Goal: Information Seeking & Learning: Learn about a topic

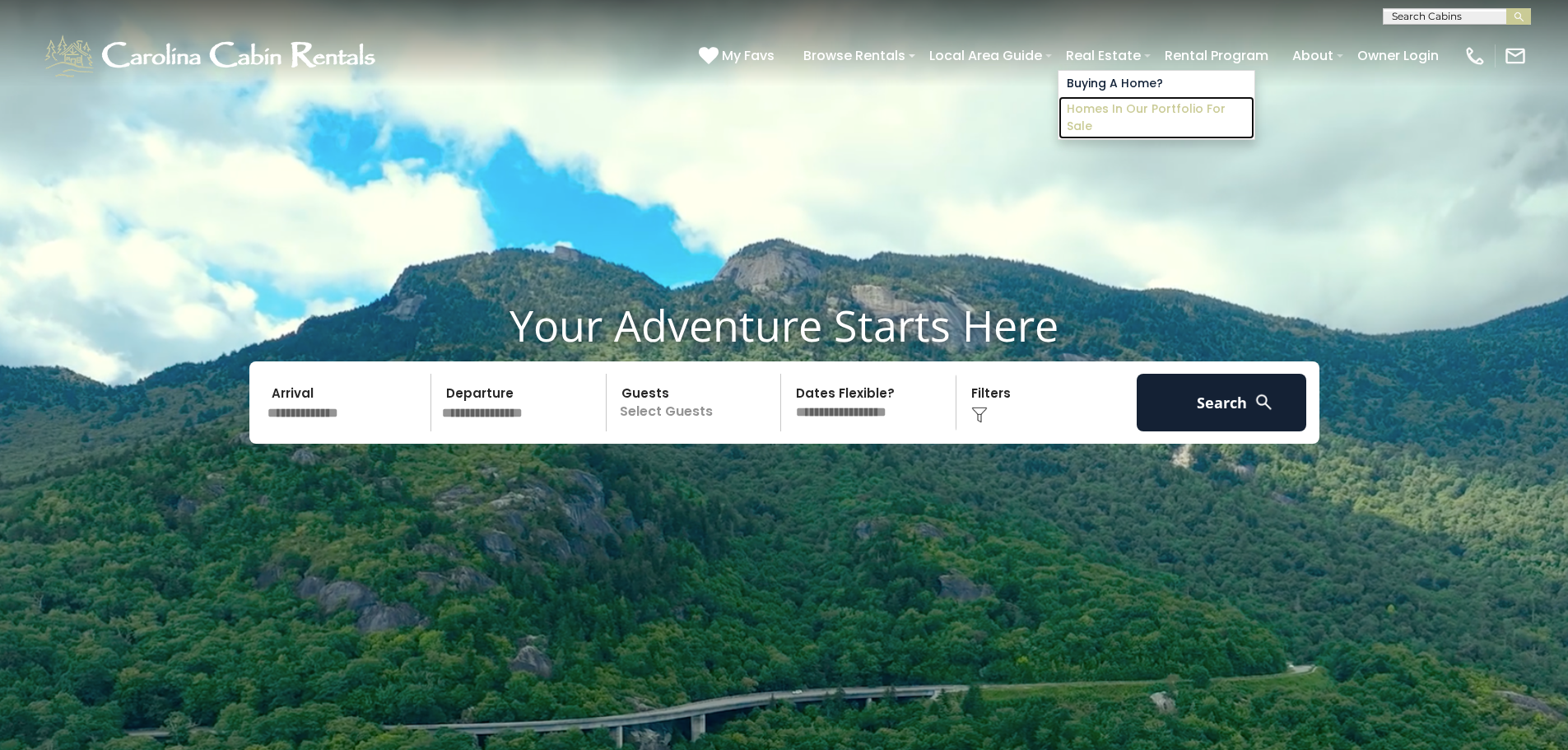
click at [1100, 109] on link "Homes in Our Portfolio For Sale" at bounding box center [1156, 117] width 196 height 42
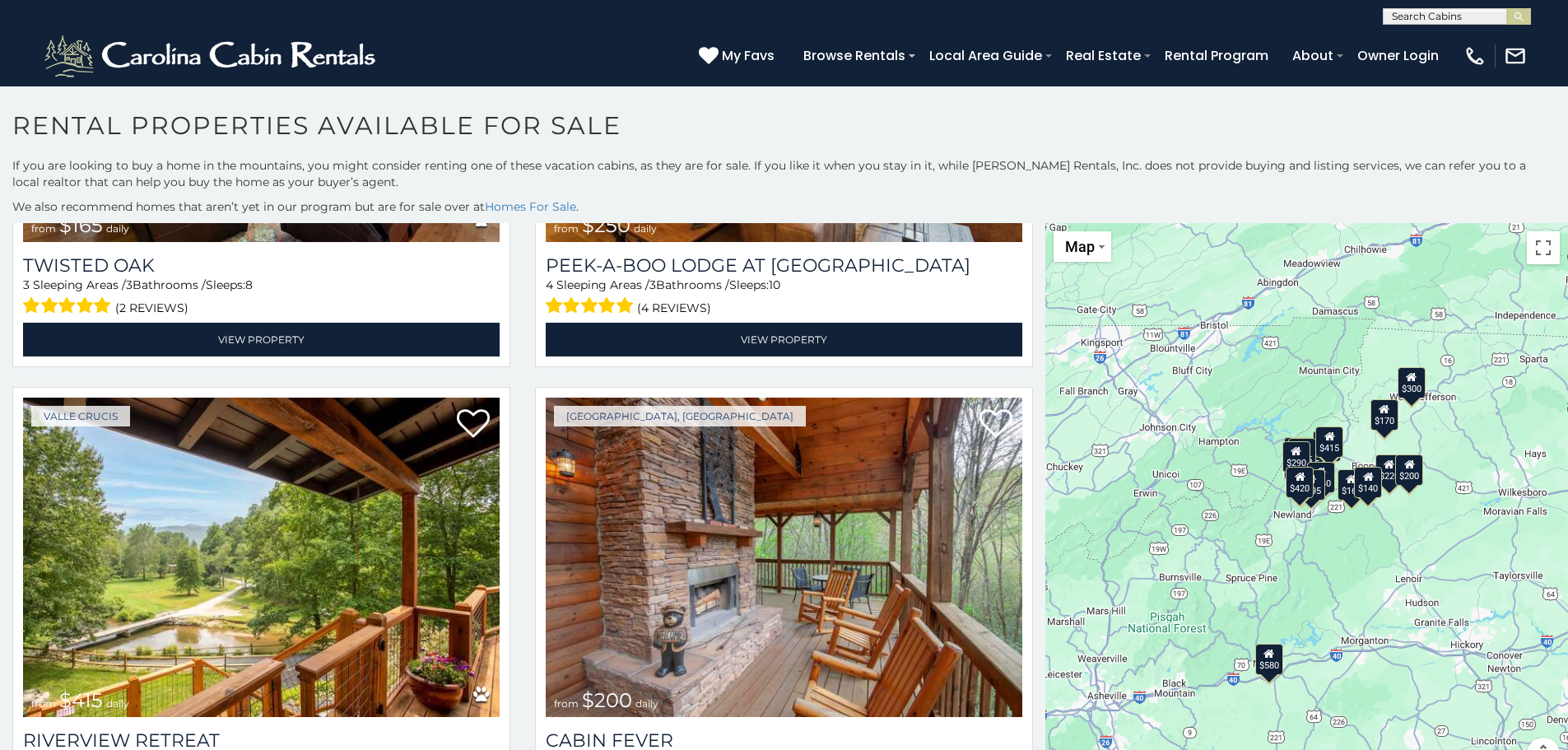
scroll to position [905, 0]
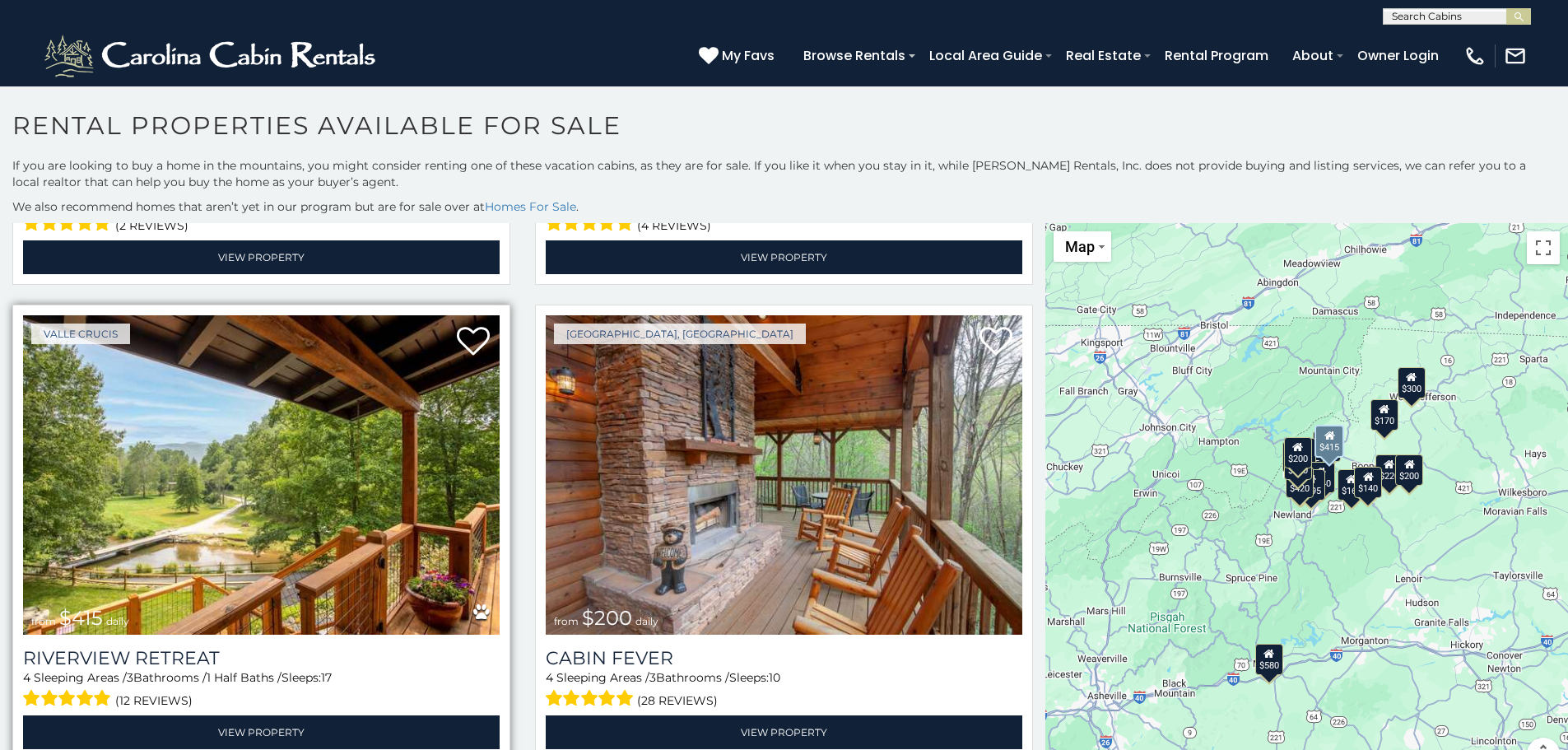
click at [326, 490] on img at bounding box center [261, 475] width 477 height 320
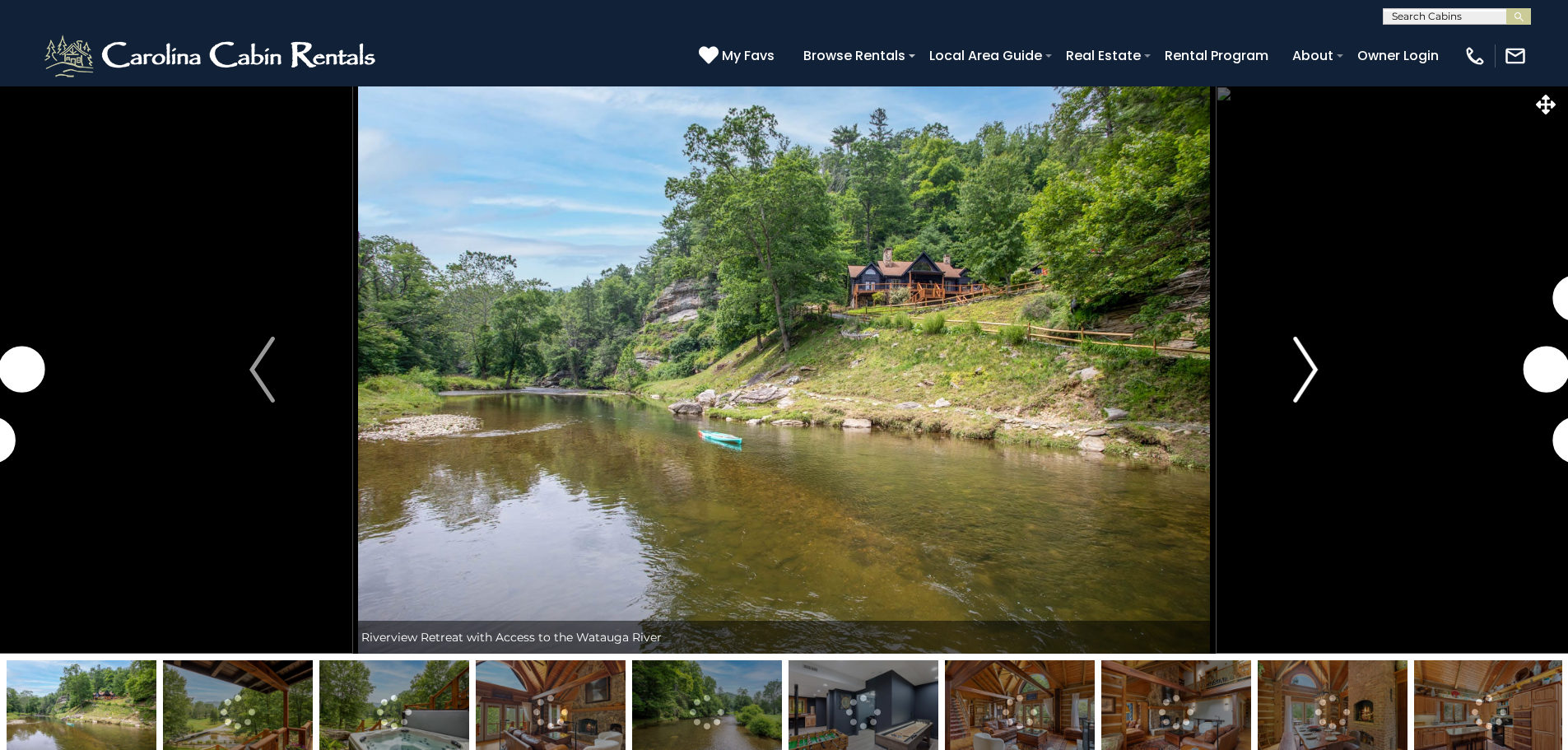
click at [1312, 367] on img "Next" at bounding box center [1306, 369] width 25 height 66
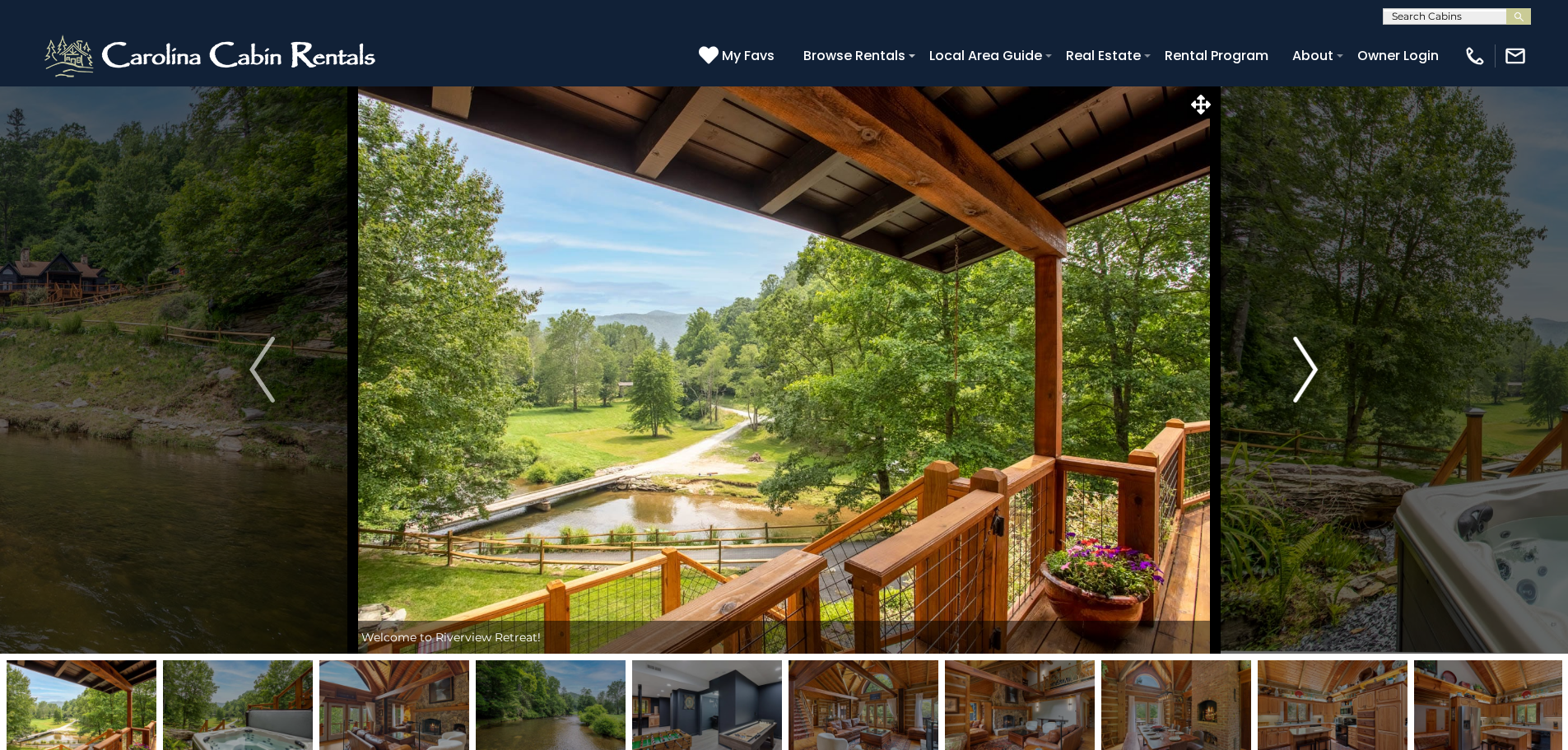
click at [1311, 367] on img "Next" at bounding box center [1306, 369] width 25 height 66
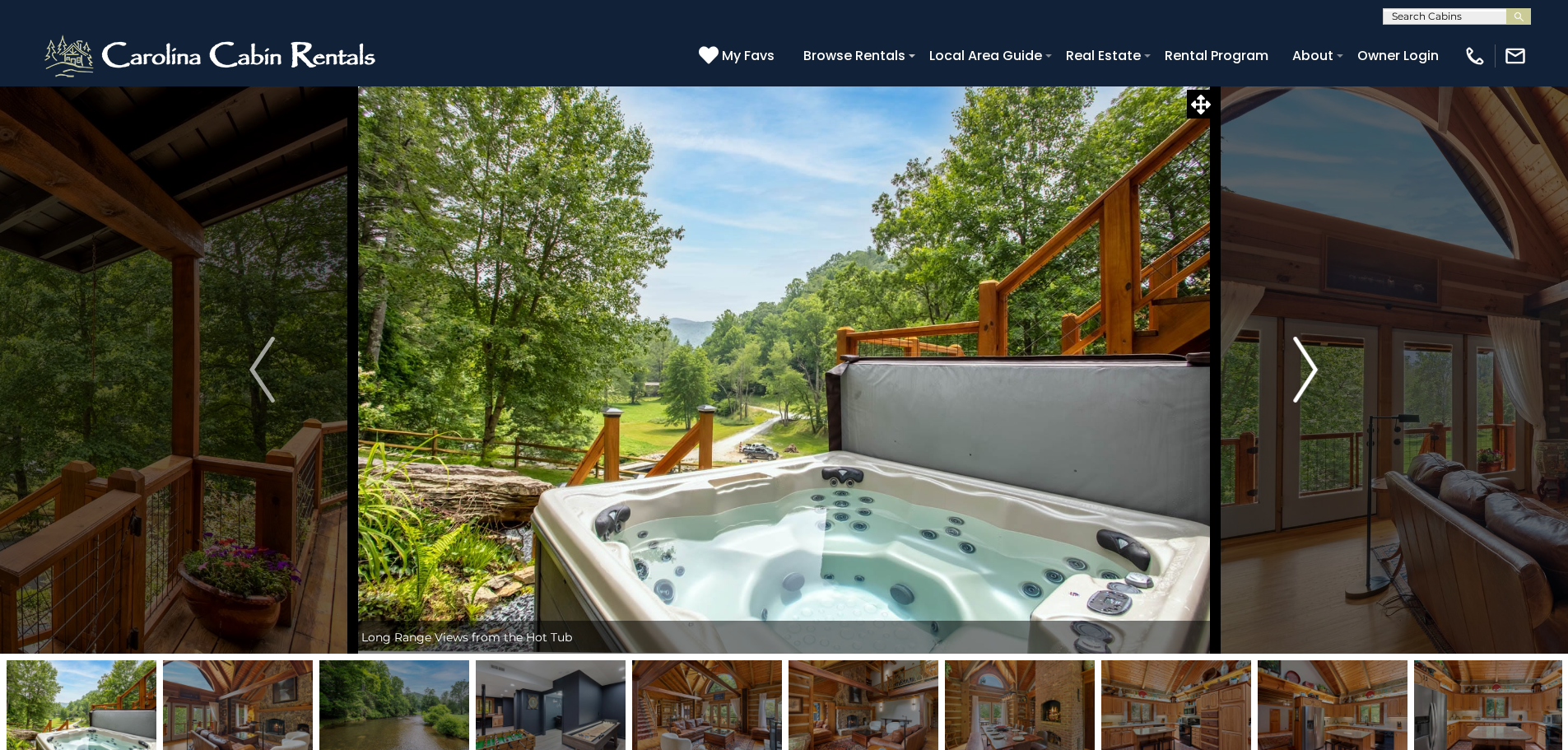
click at [1311, 367] on img "Next" at bounding box center [1306, 369] width 25 height 66
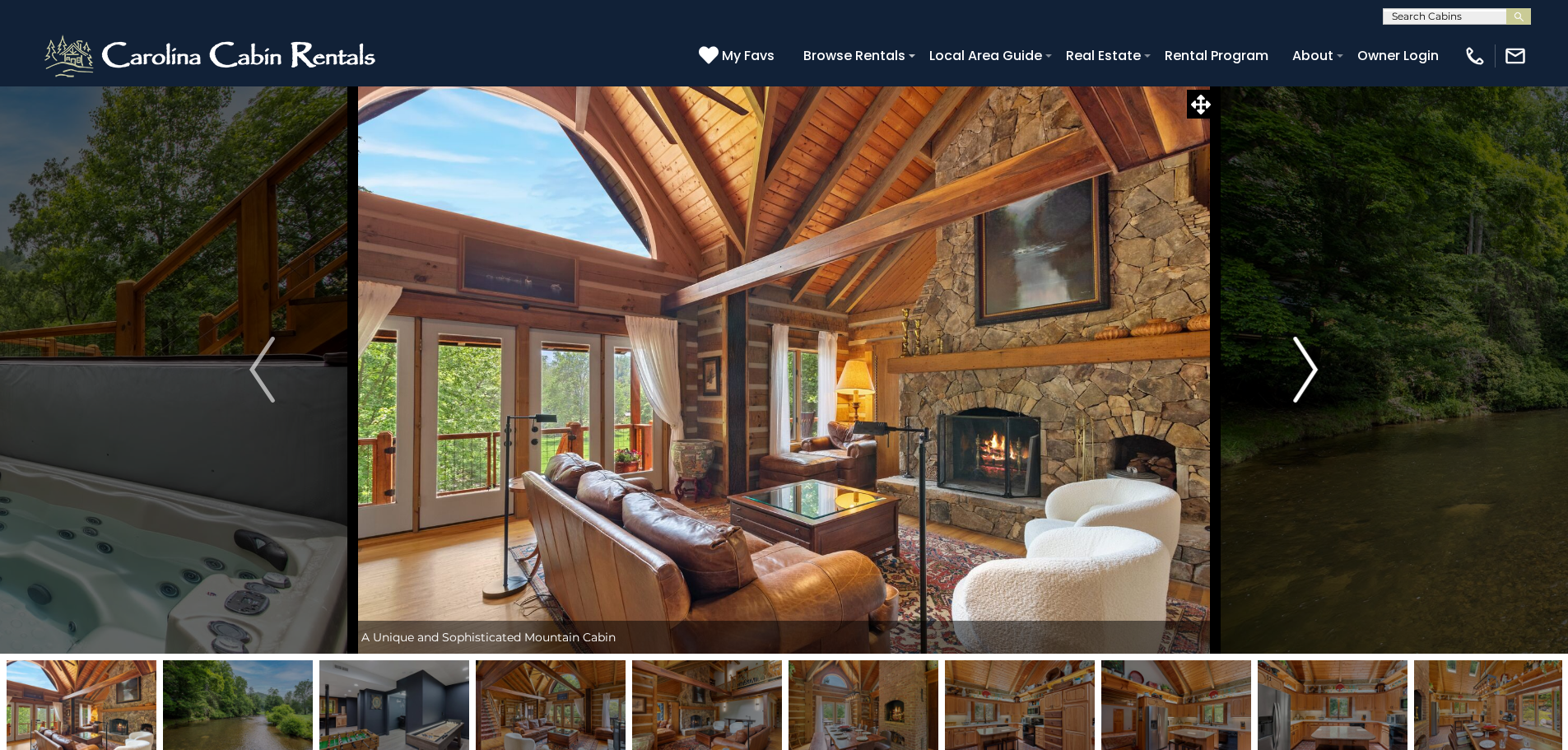
click at [1311, 367] on img "Next" at bounding box center [1306, 369] width 25 height 66
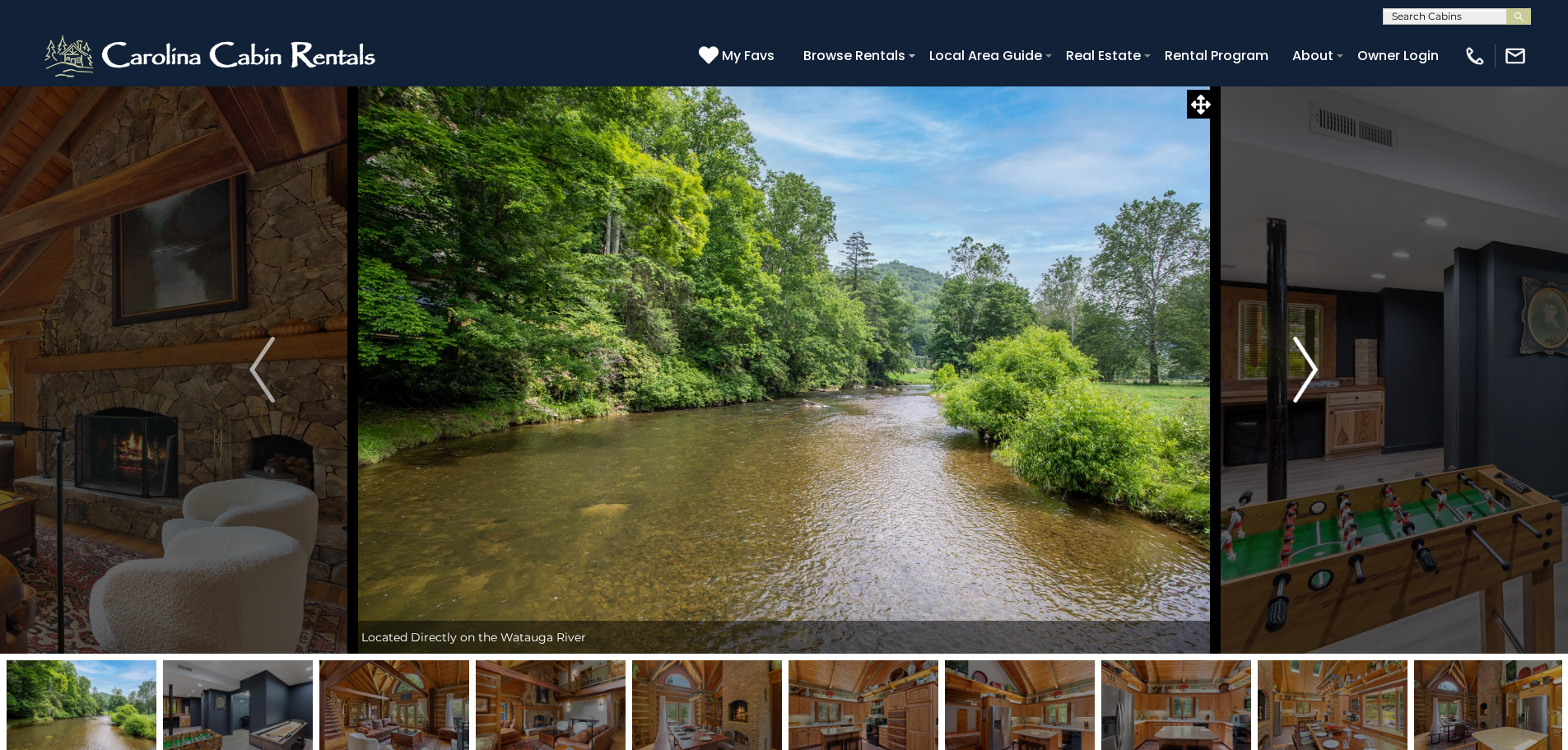
click at [1311, 367] on img "Next" at bounding box center [1306, 369] width 25 height 66
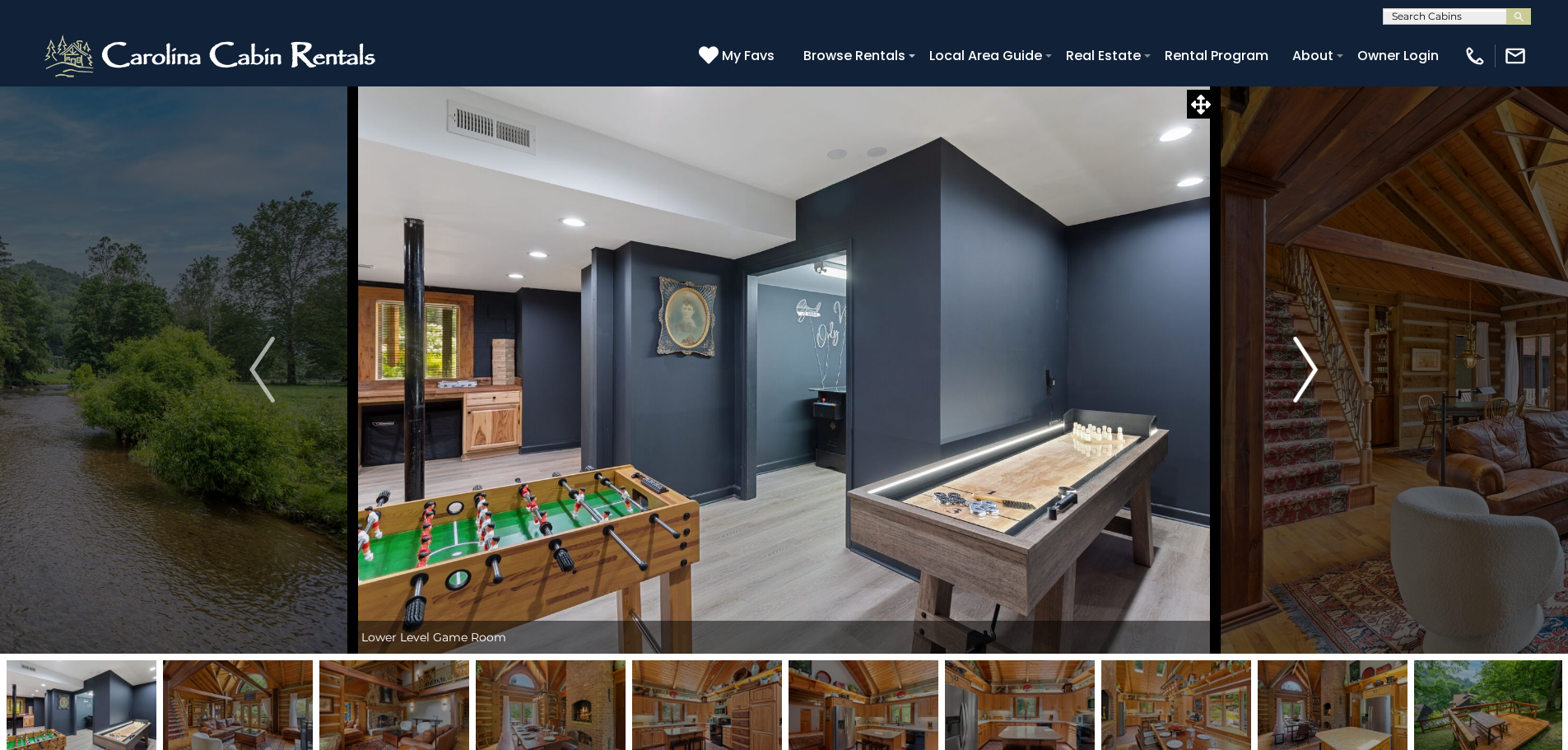
click at [1311, 367] on img "Next" at bounding box center [1306, 369] width 25 height 66
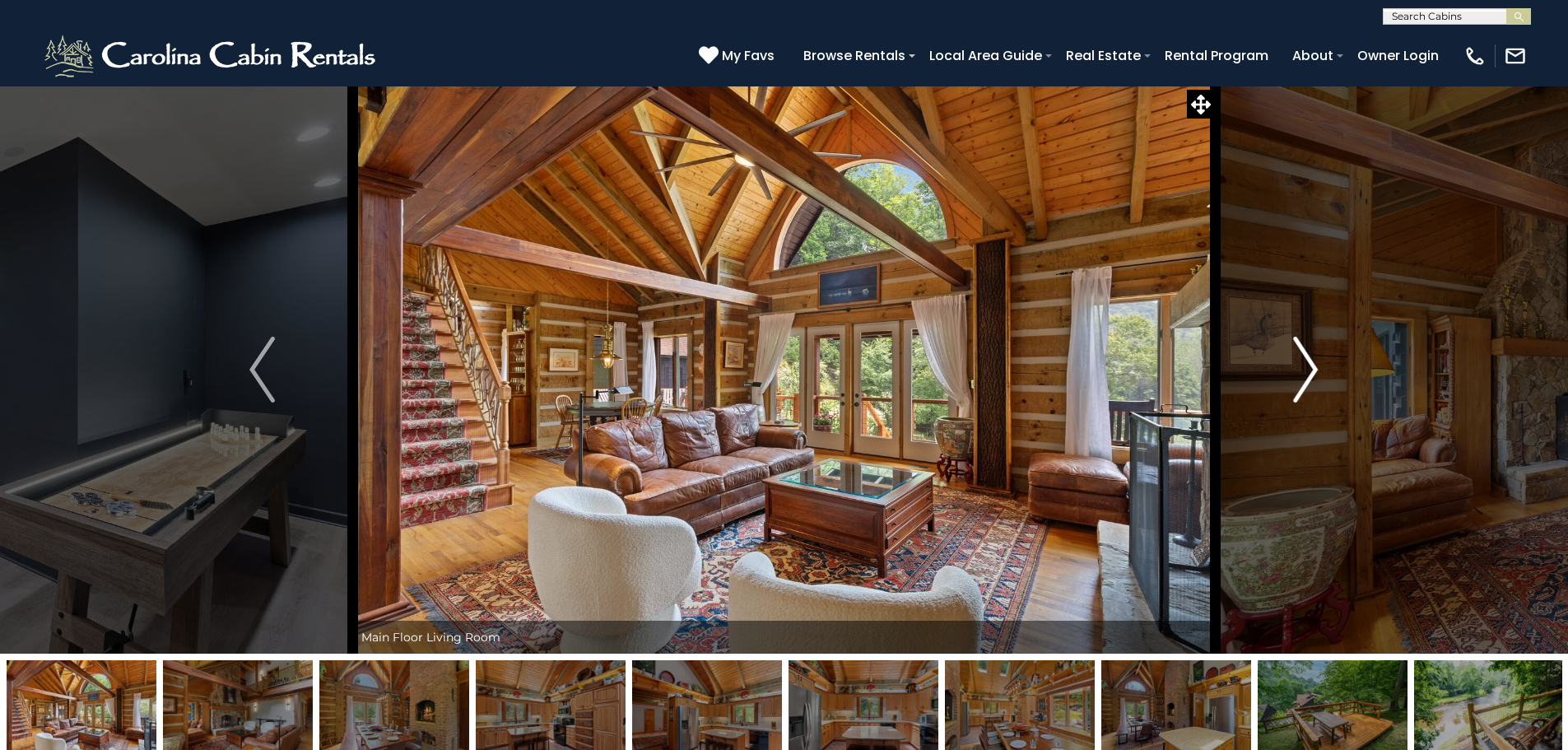
click at [1311, 367] on img "Next" at bounding box center [1306, 369] width 25 height 66
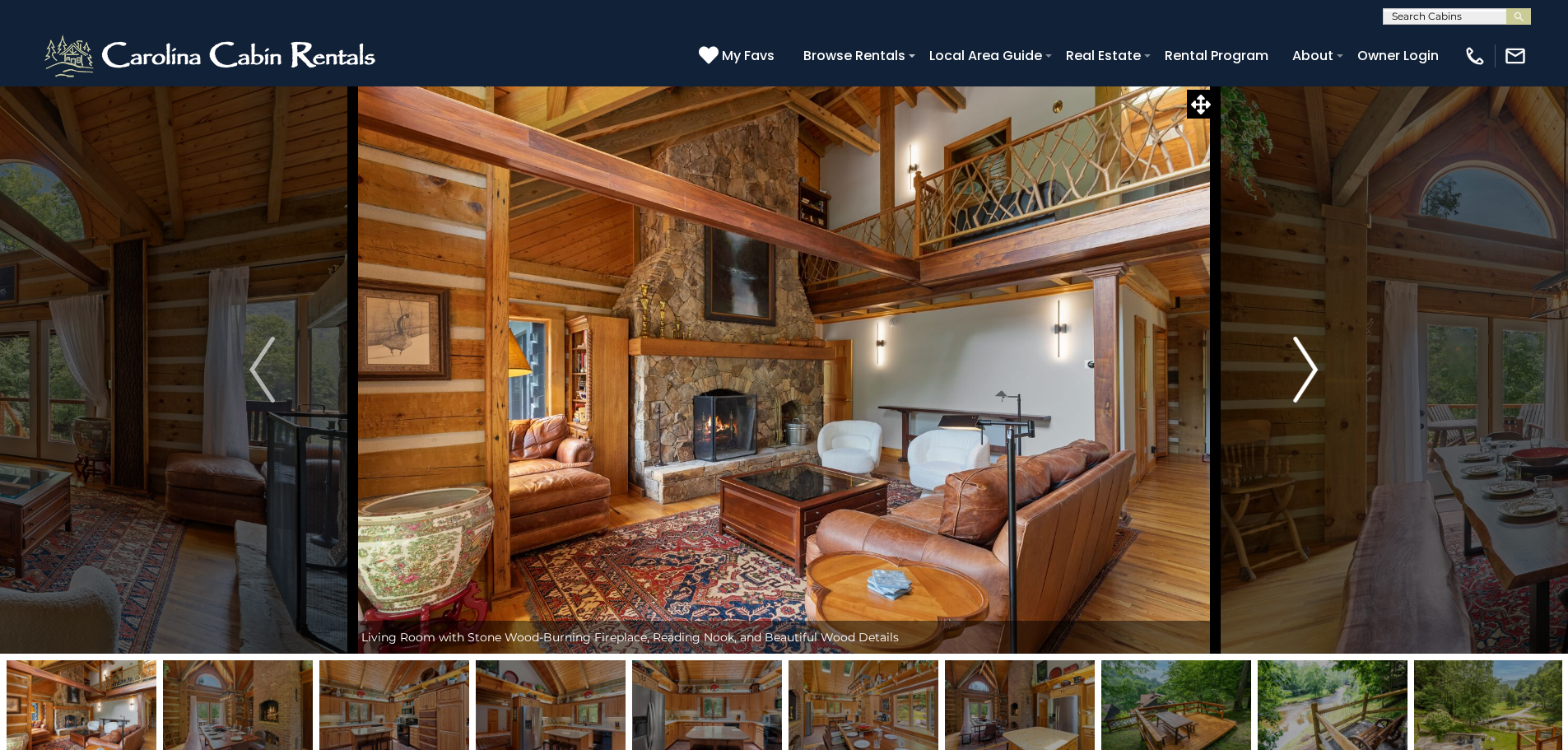
click at [1311, 367] on img "Next" at bounding box center [1306, 369] width 25 height 66
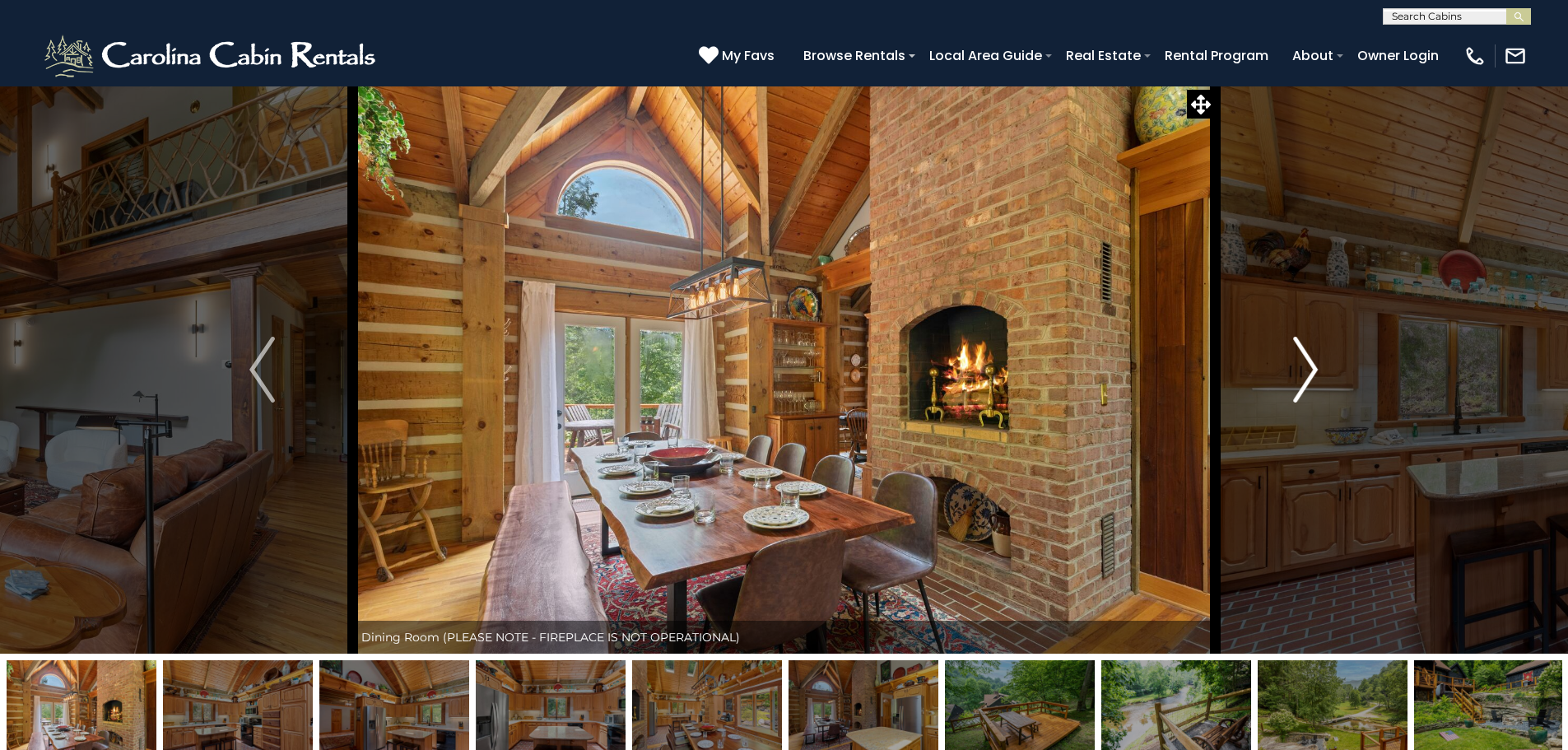
click at [1312, 371] on img "Next" at bounding box center [1306, 369] width 25 height 66
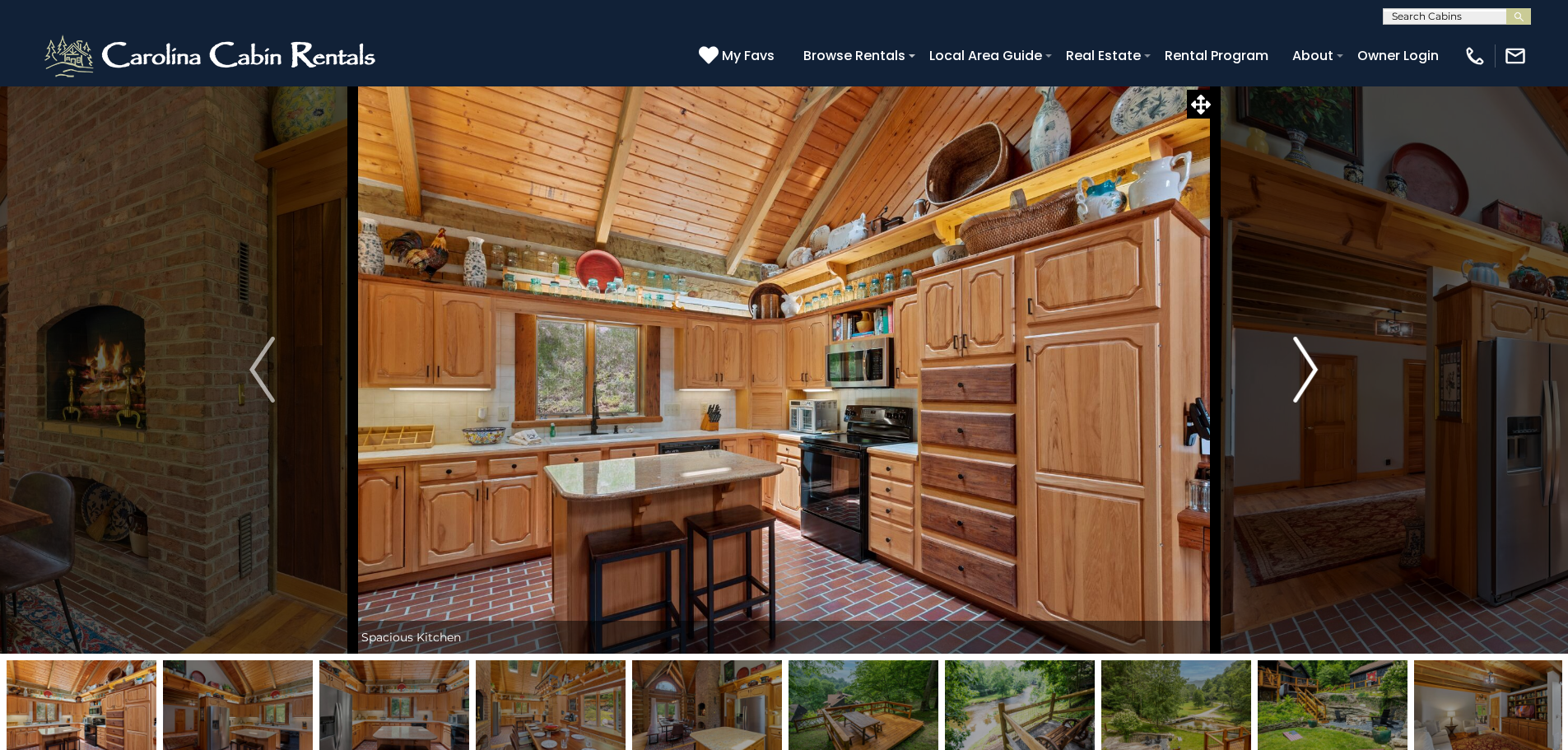
click at [1312, 371] on img "Next" at bounding box center [1306, 369] width 25 height 66
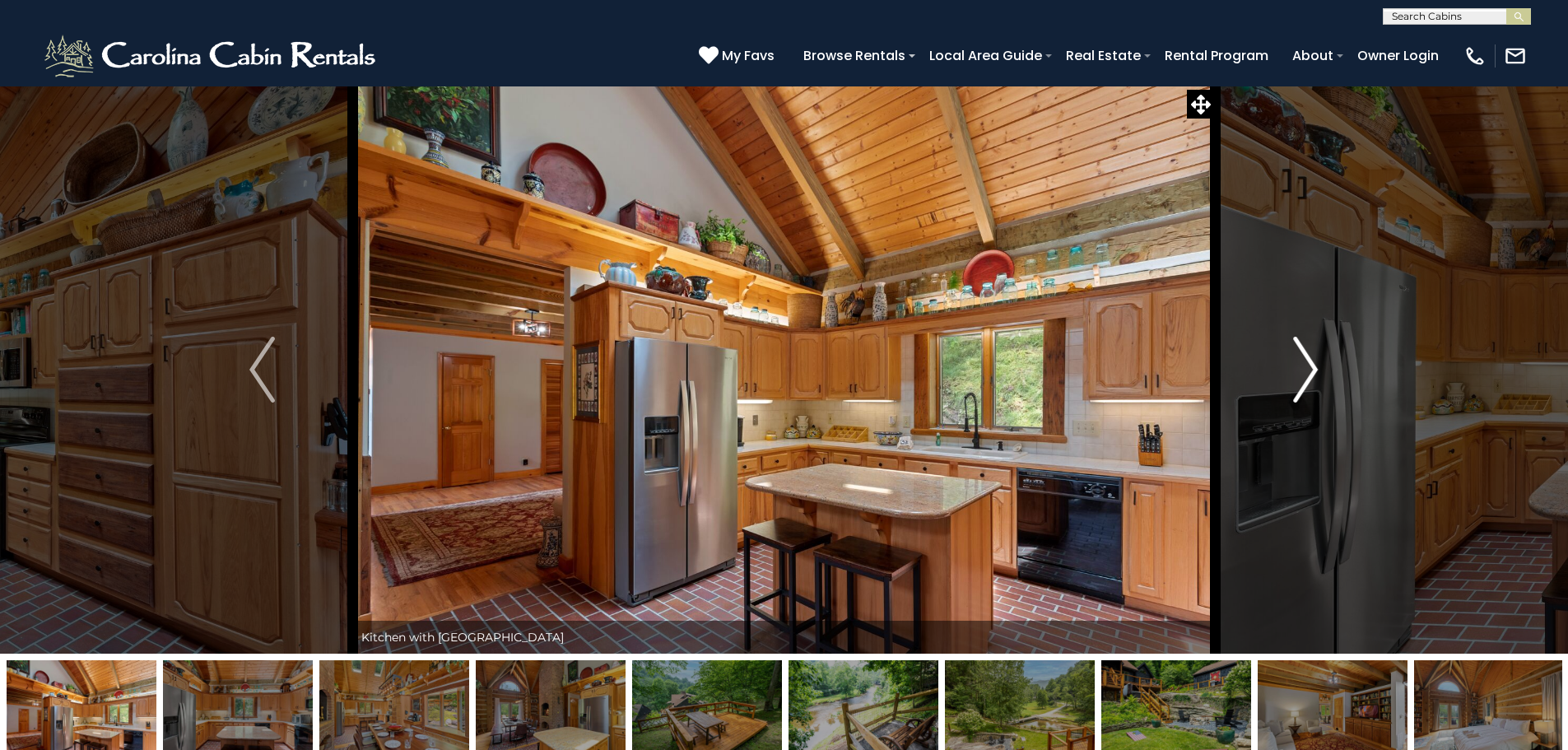
click at [1312, 371] on img "Next" at bounding box center [1306, 369] width 25 height 66
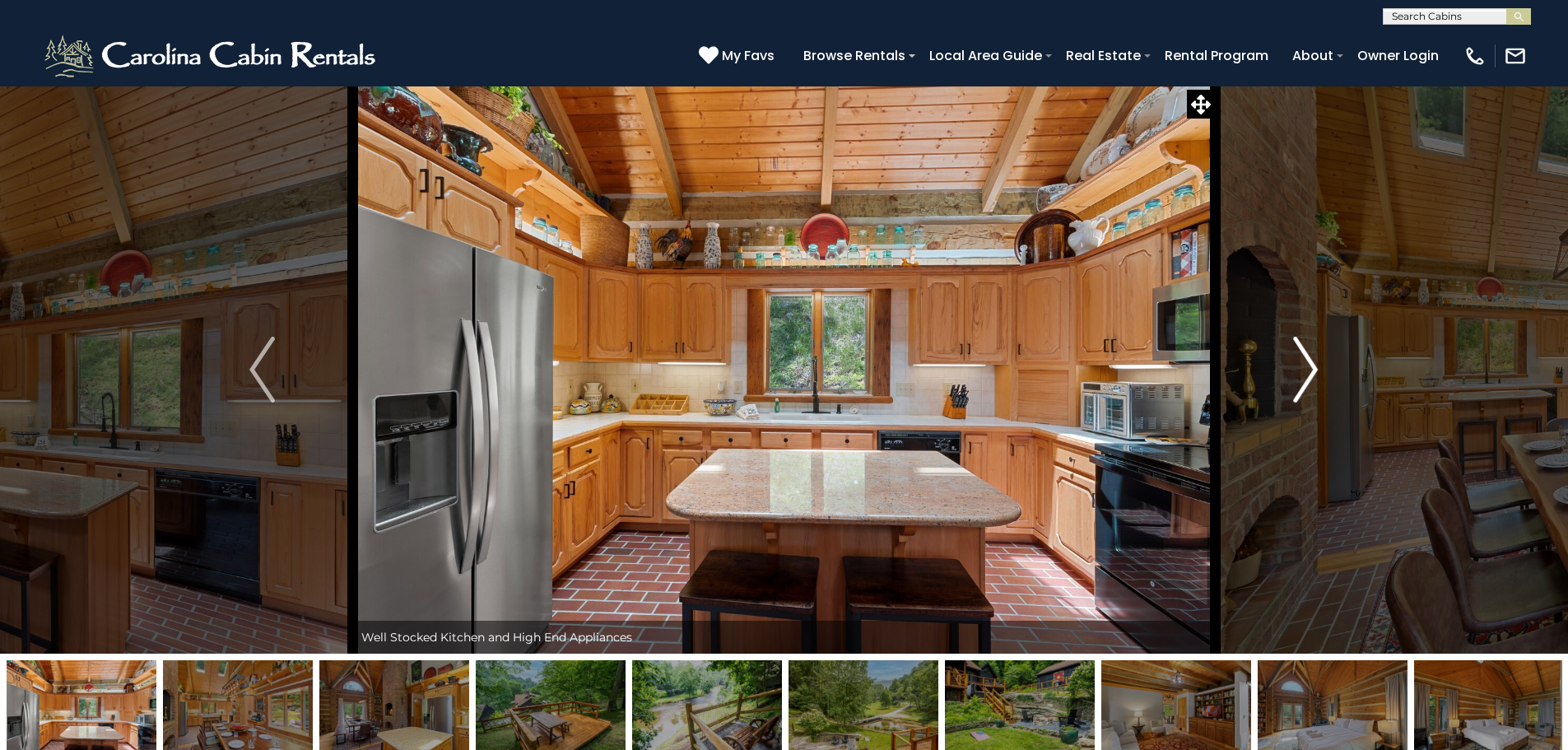
click at [1312, 371] on img "Next" at bounding box center [1306, 369] width 25 height 66
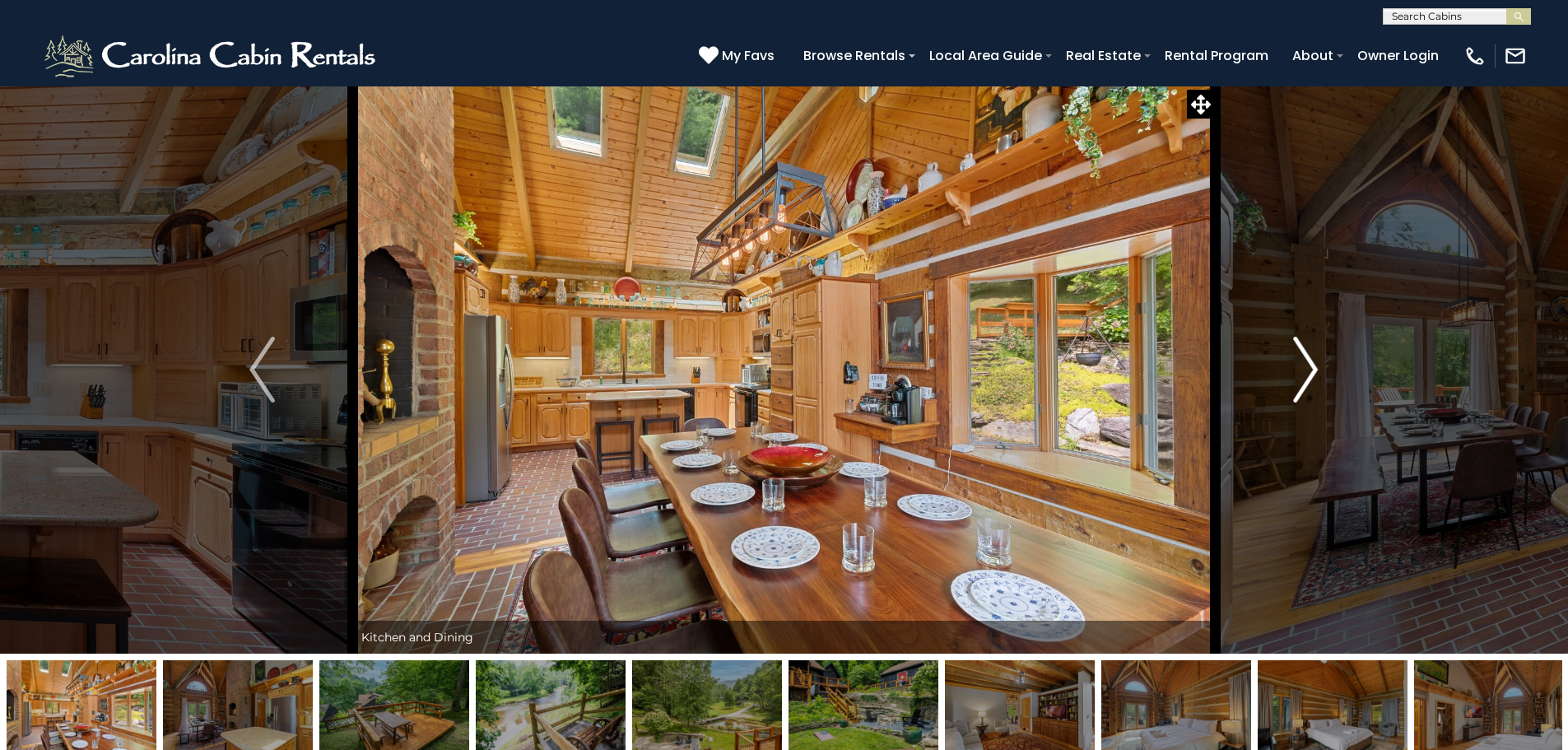
click at [1312, 371] on img "Next" at bounding box center [1306, 369] width 25 height 66
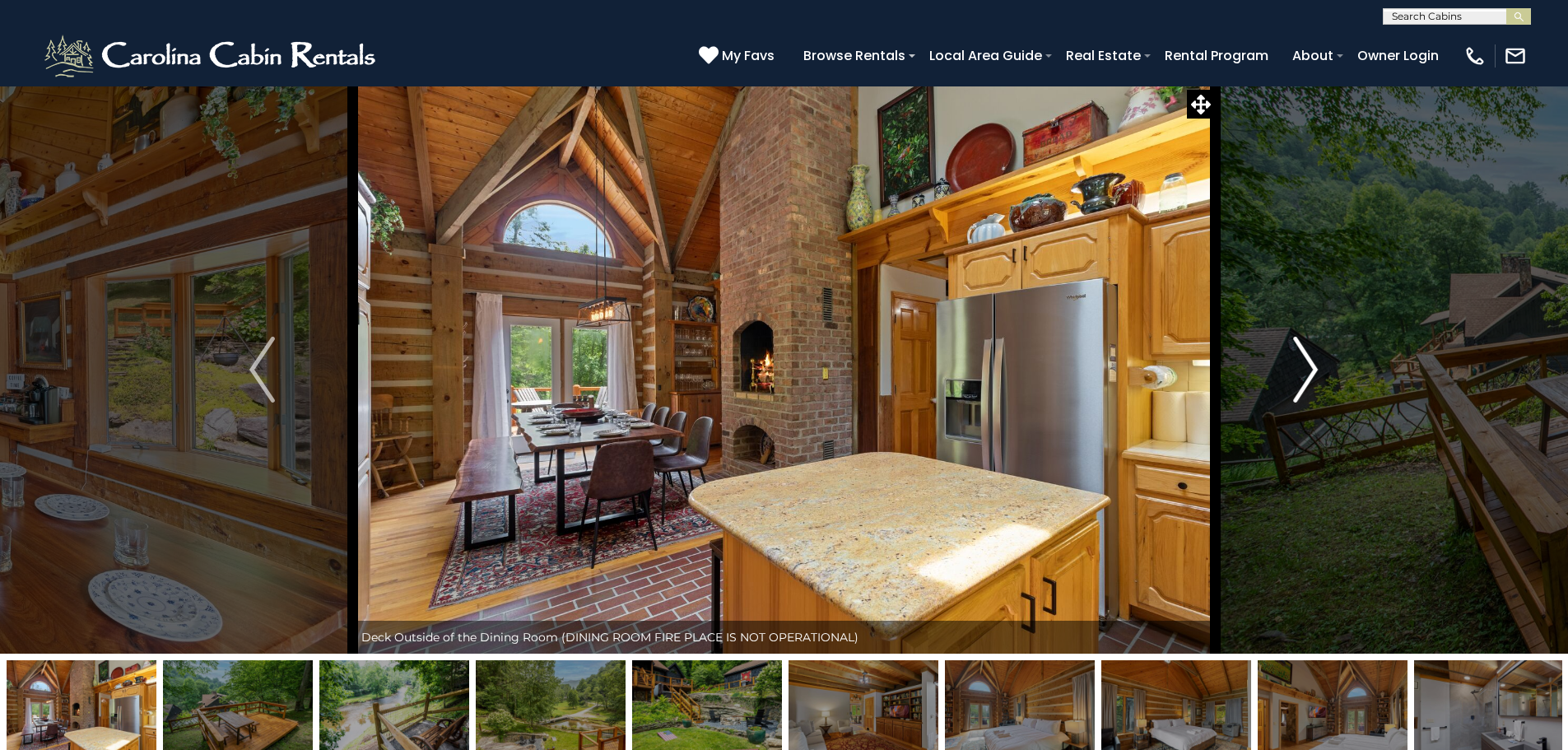
click at [1307, 372] on img "Next" at bounding box center [1306, 369] width 25 height 66
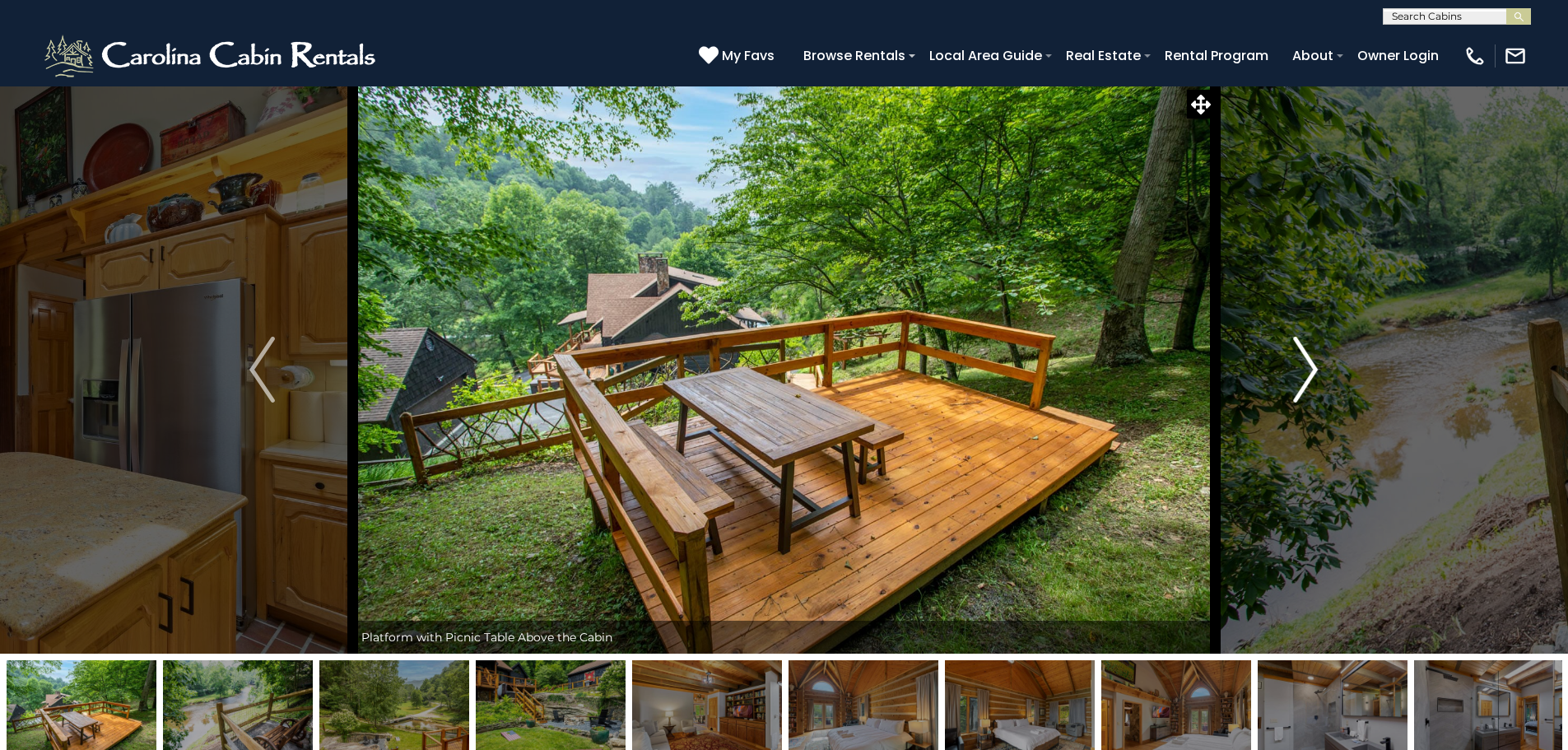
click at [1307, 372] on img "Next" at bounding box center [1306, 369] width 25 height 66
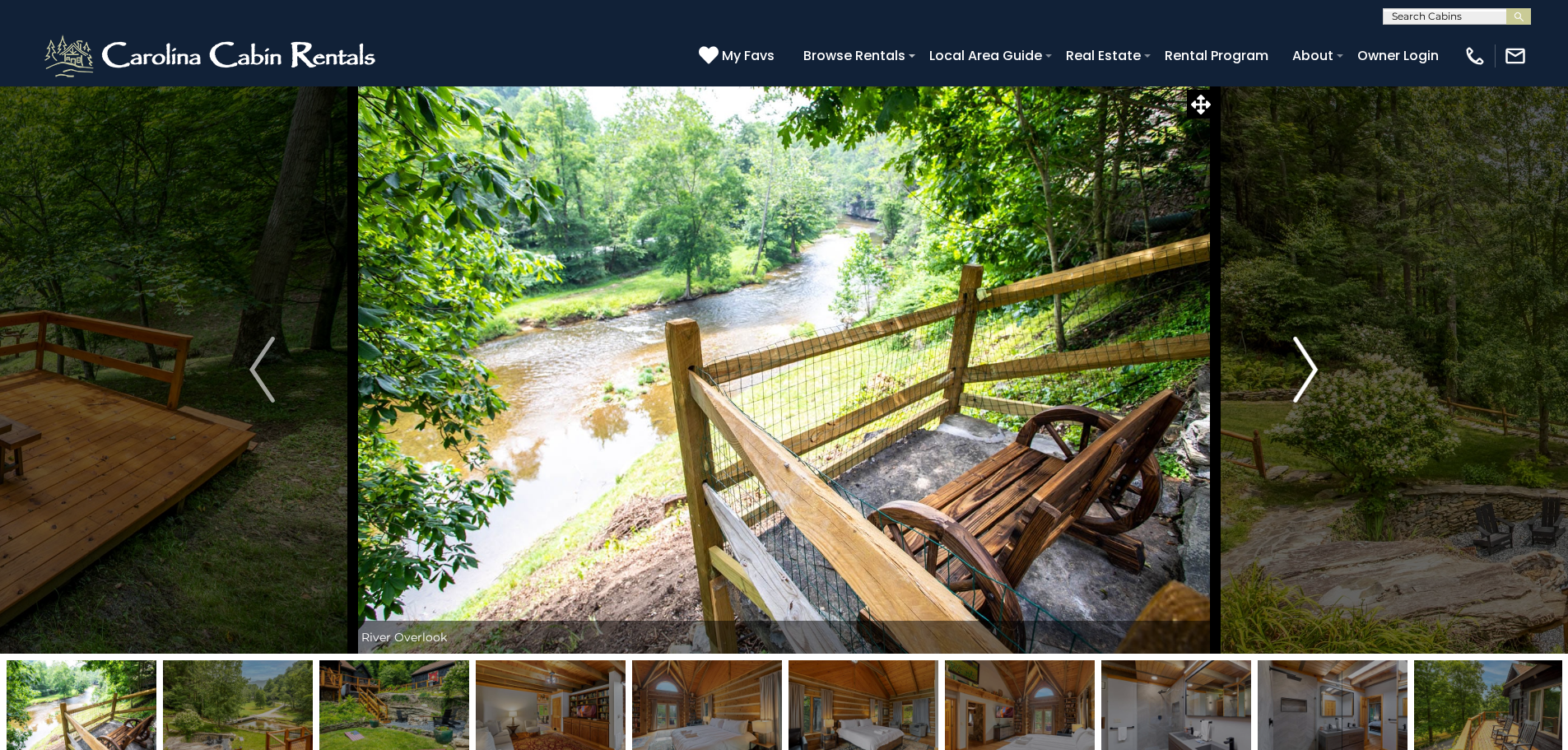
click at [1307, 372] on img "Next" at bounding box center [1306, 369] width 25 height 66
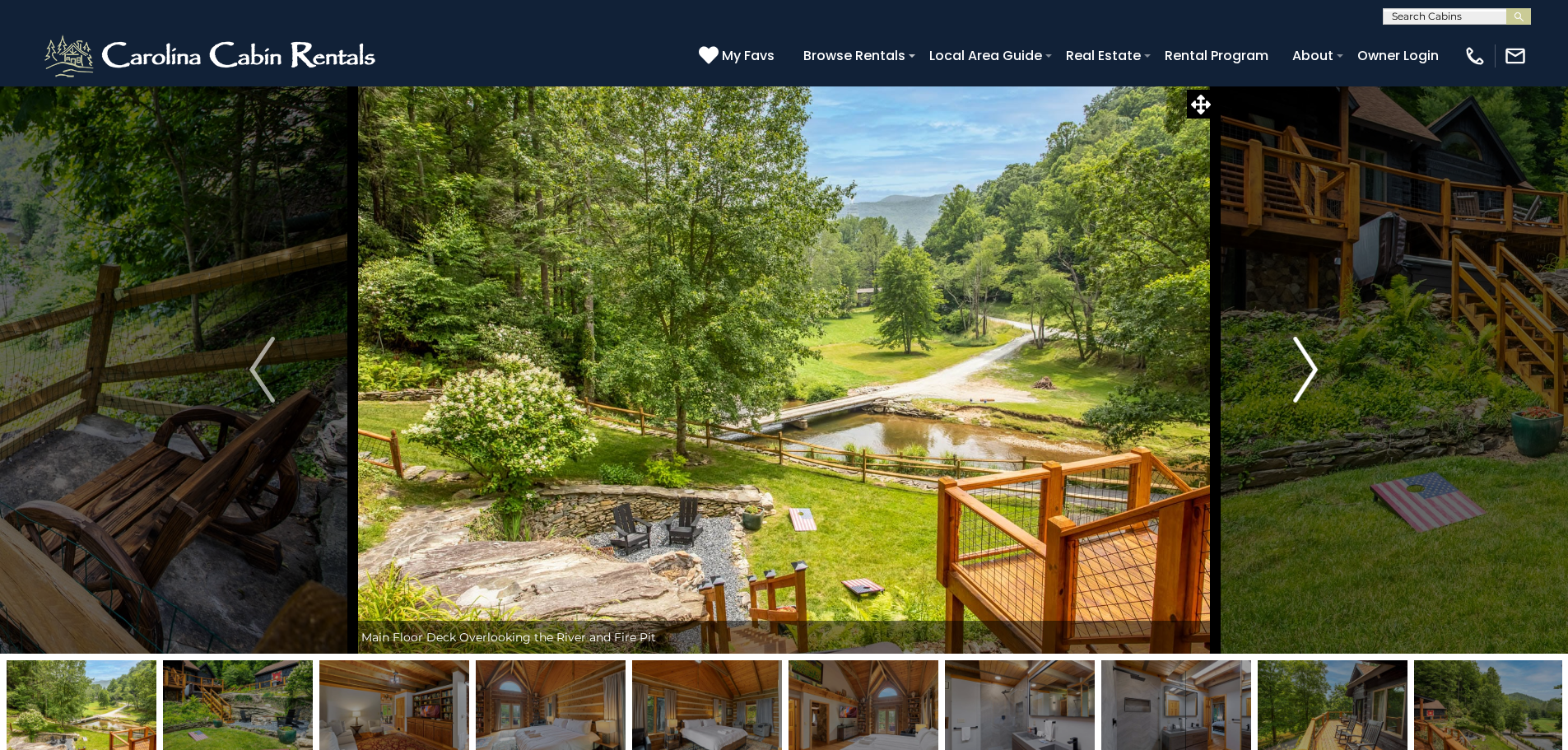
click at [1307, 372] on img "Next" at bounding box center [1306, 369] width 25 height 66
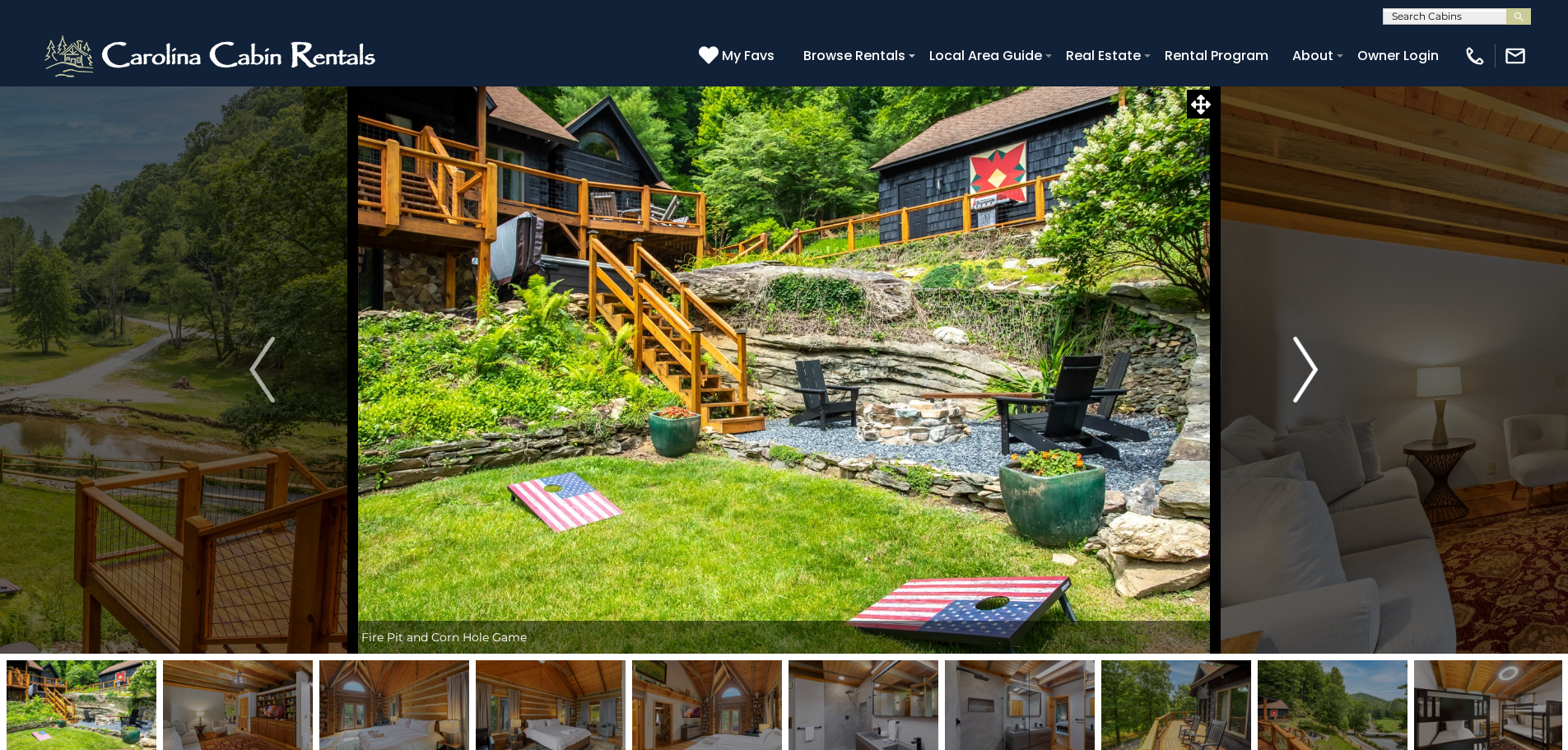
click at [1307, 372] on img "Next" at bounding box center [1306, 369] width 25 height 66
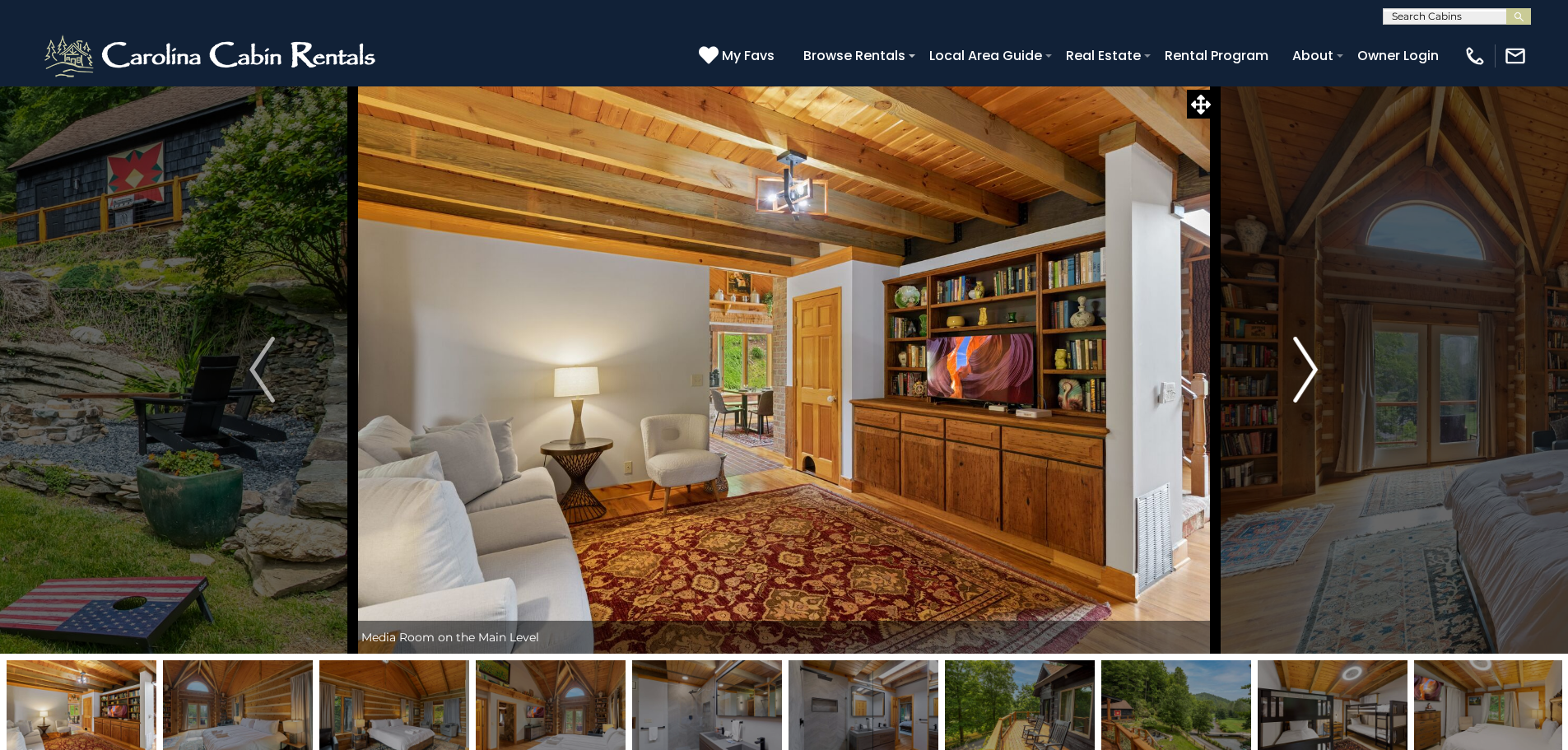
click at [1307, 372] on img "Next" at bounding box center [1306, 369] width 25 height 66
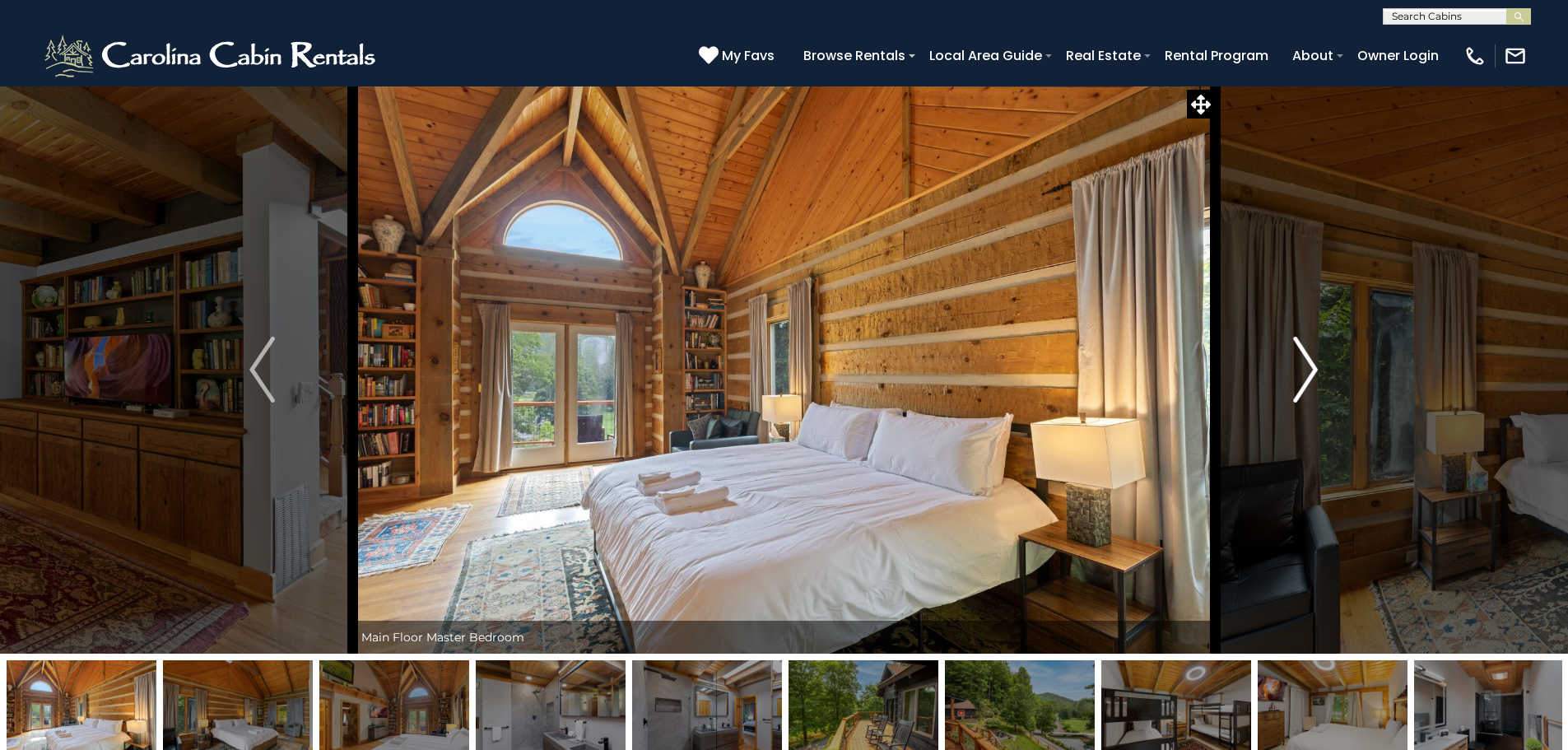
click at [1307, 372] on img "Next" at bounding box center [1306, 369] width 25 height 66
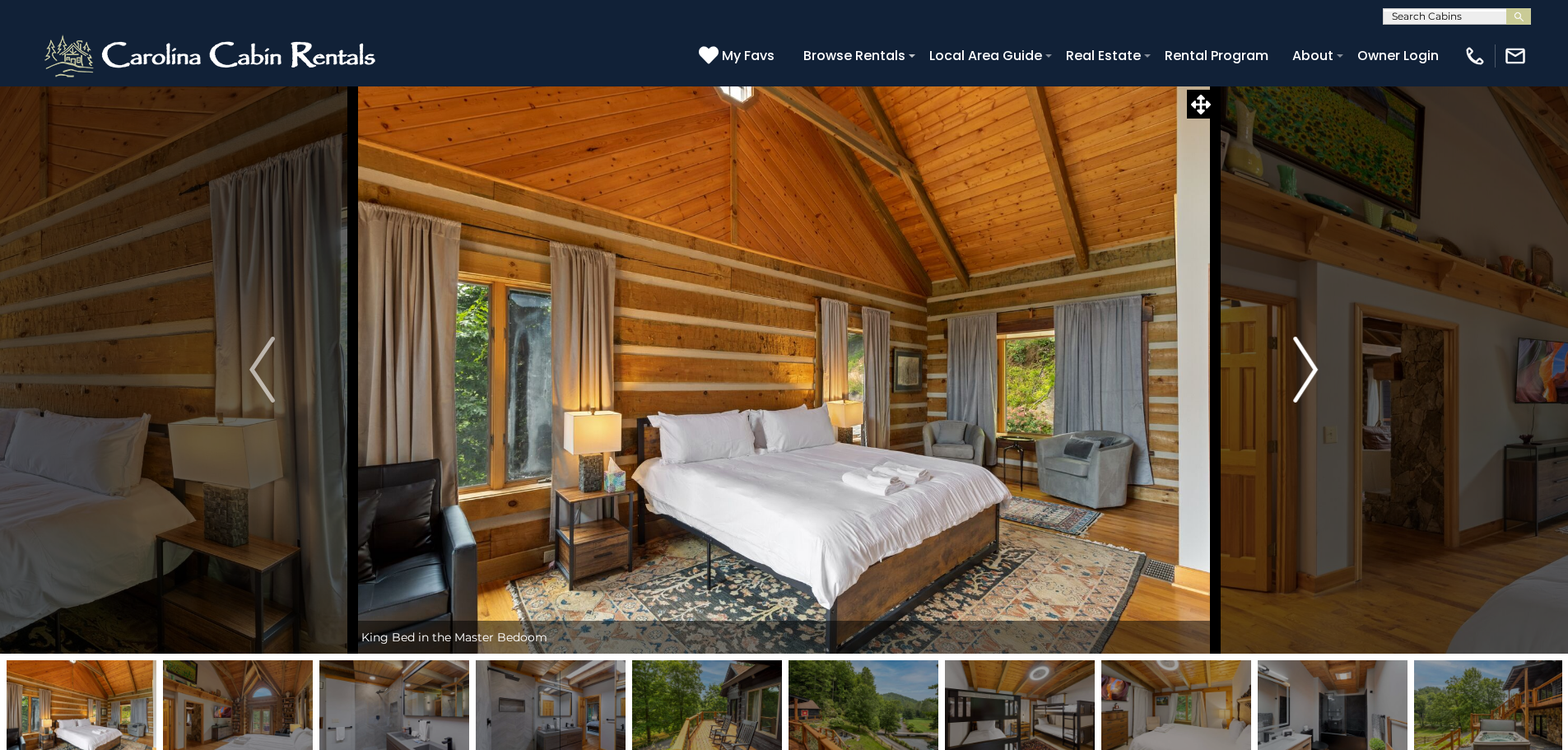
click at [1307, 372] on img "Next" at bounding box center [1306, 369] width 25 height 66
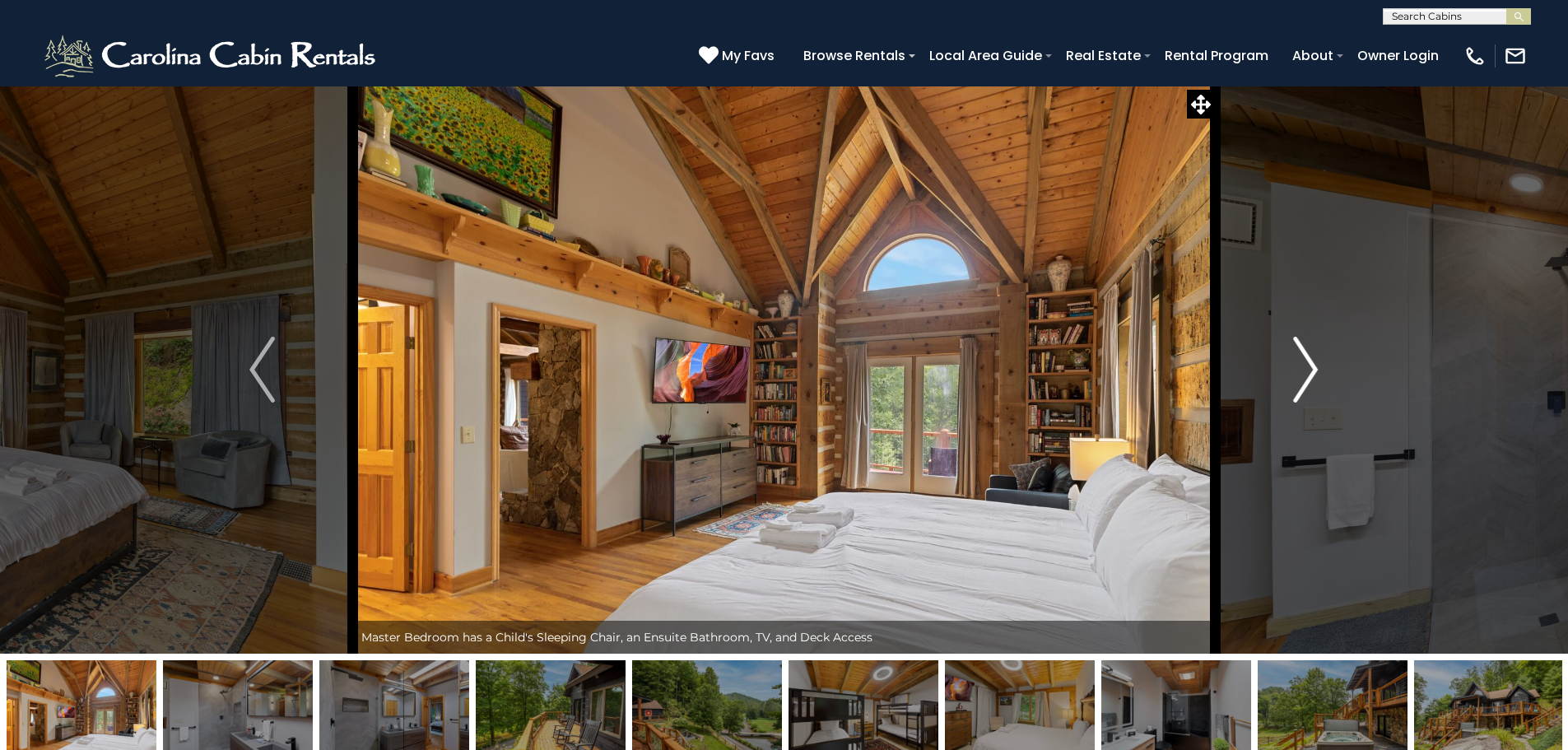
click at [1307, 372] on img "Next" at bounding box center [1306, 369] width 25 height 66
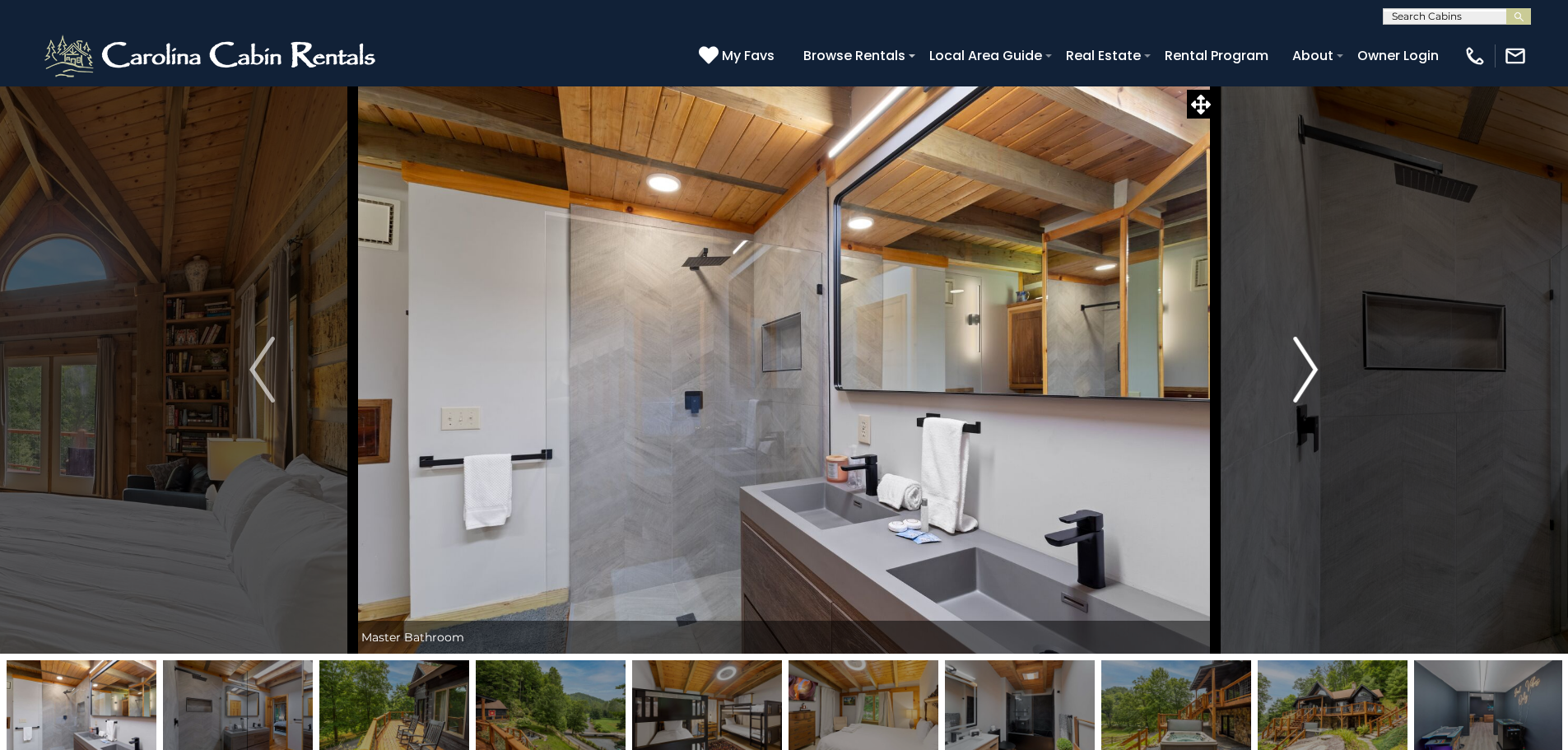
click at [1307, 372] on img "Next" at bounding box center [1306, 369] width 25 height 66
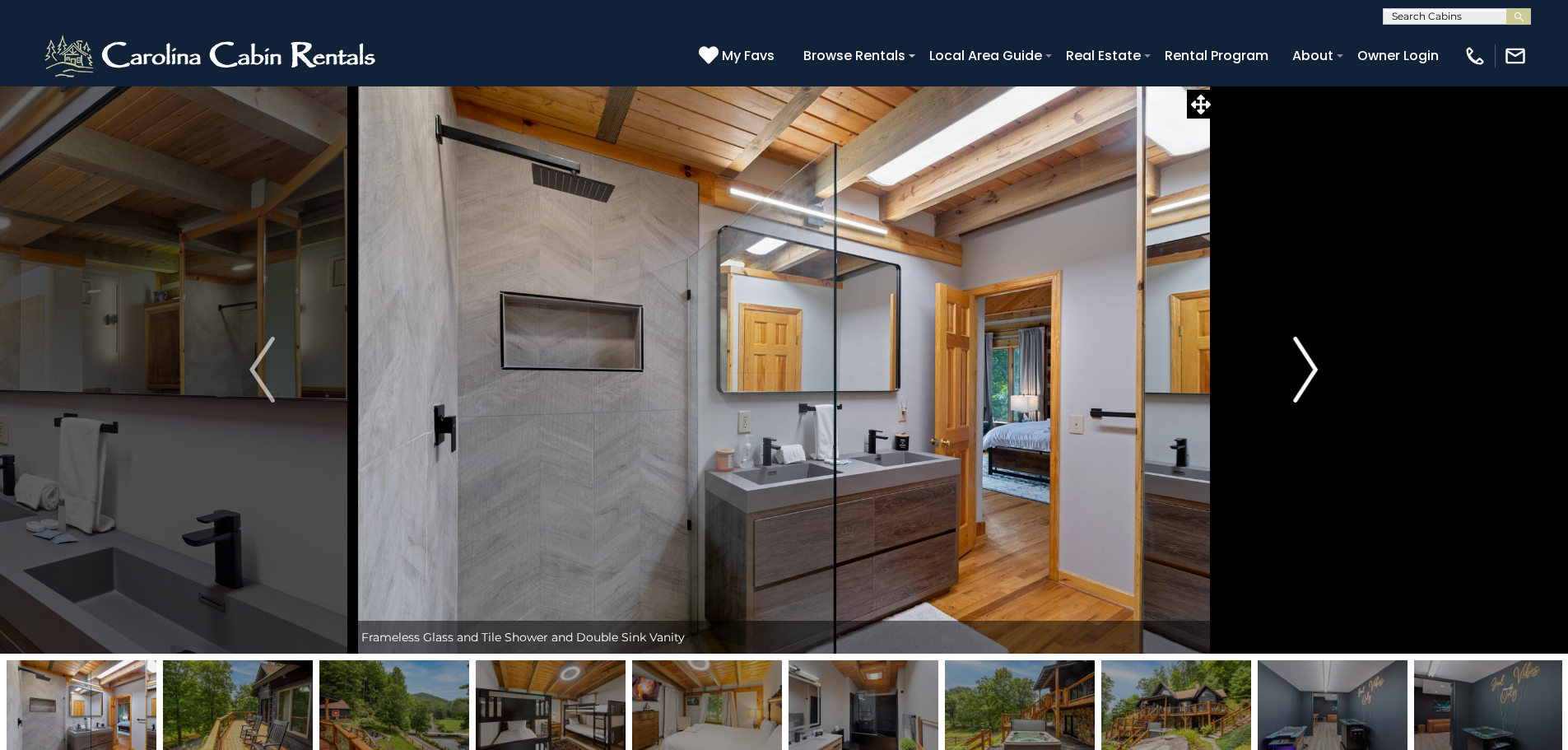
click at [1307, 372] on img "Next" at bounding box center [1306, 369] width 25 height 66
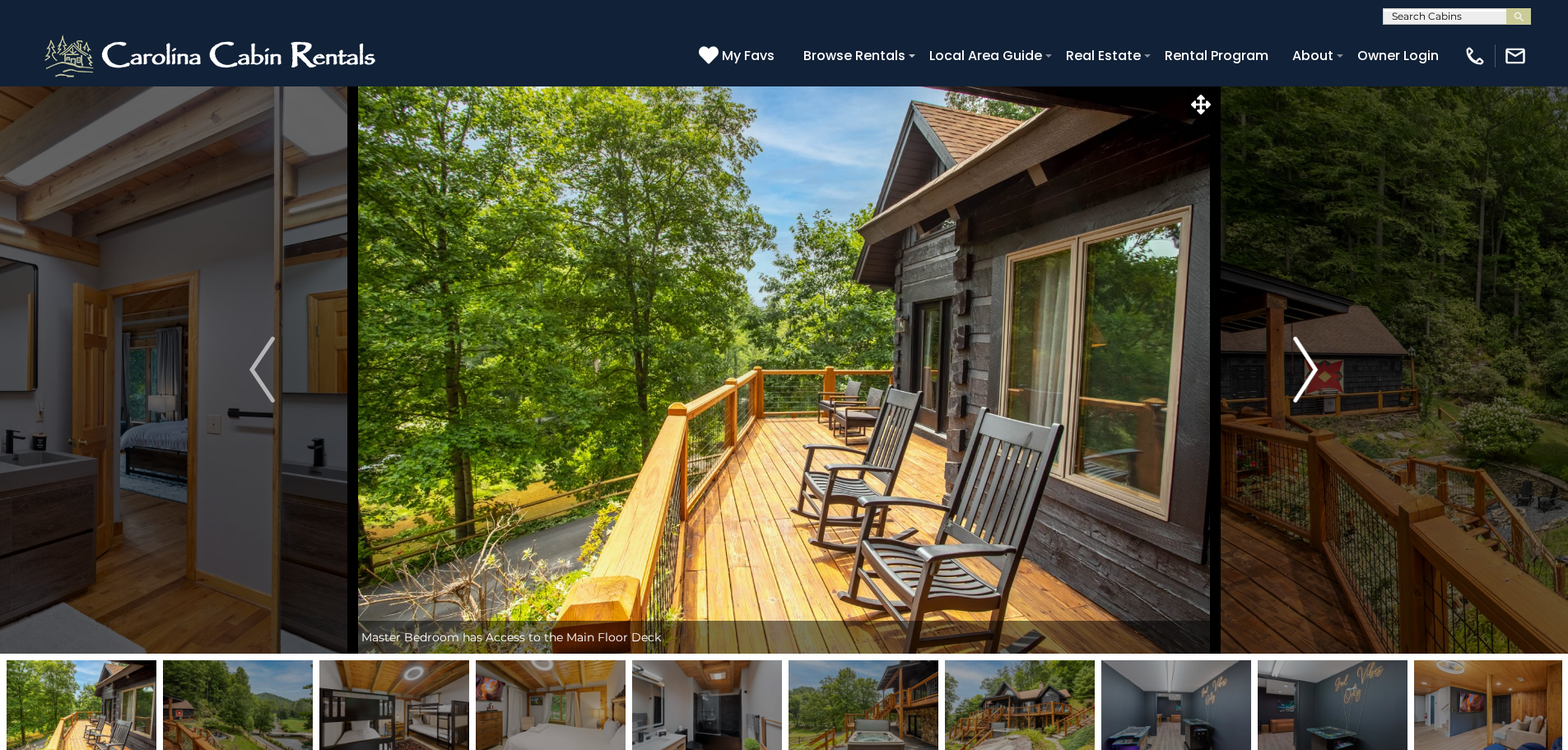
click at [1307, 372] on img "Next" at bounding box center [1306, 369] width 25 height 66
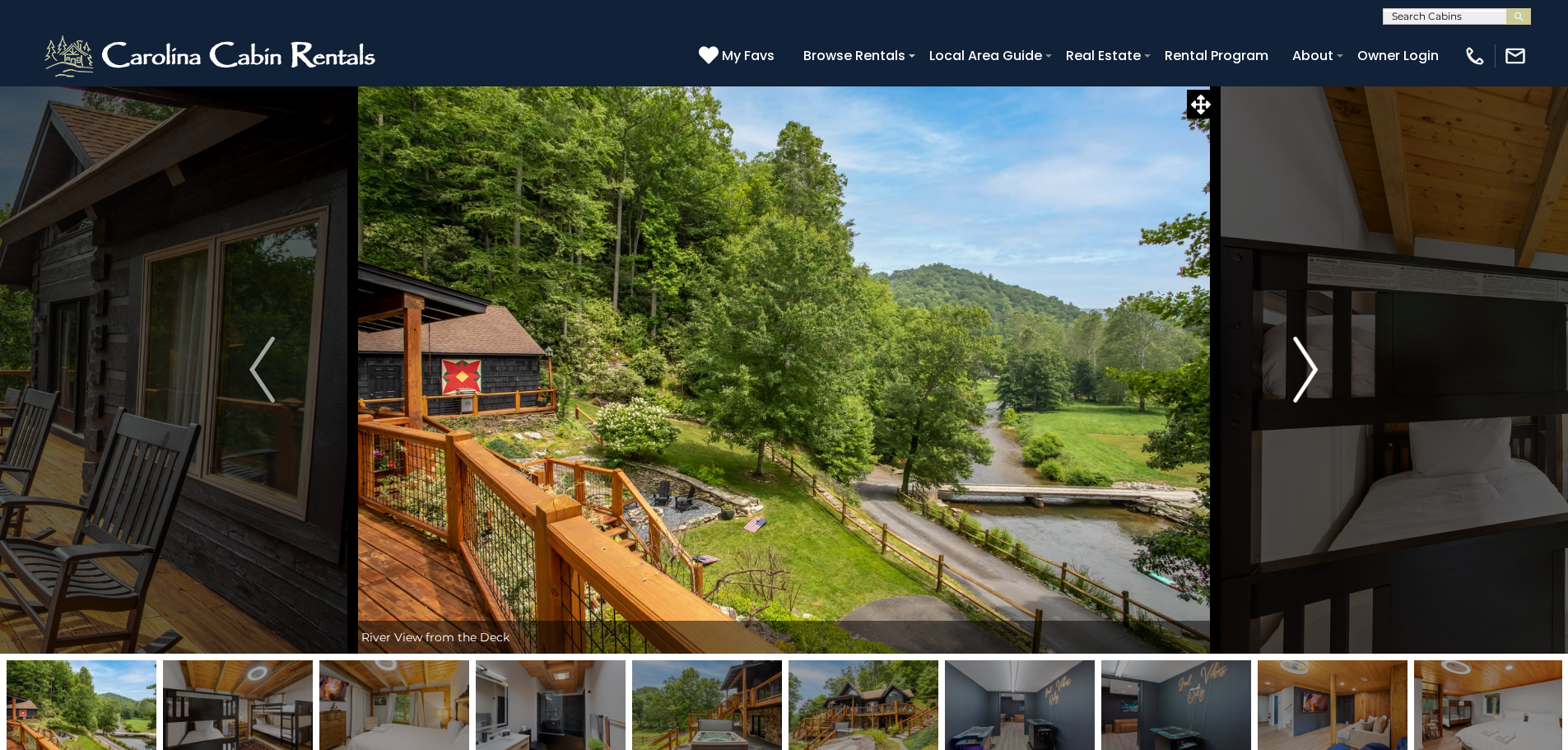
click at [1307, 372] on img "Next" at bounding box center [1306, 369] width 25 height 66
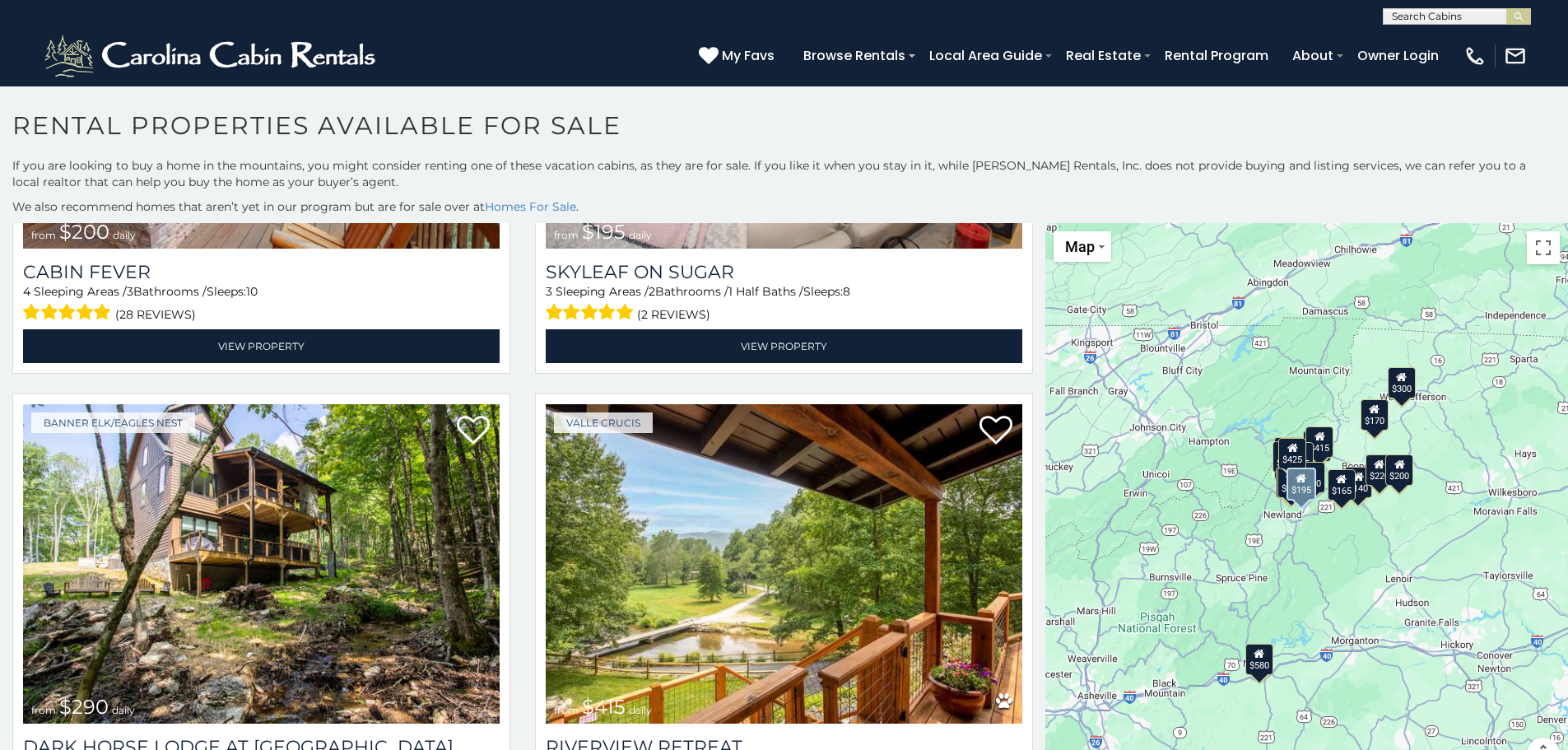
scroll to position [2882, 0]
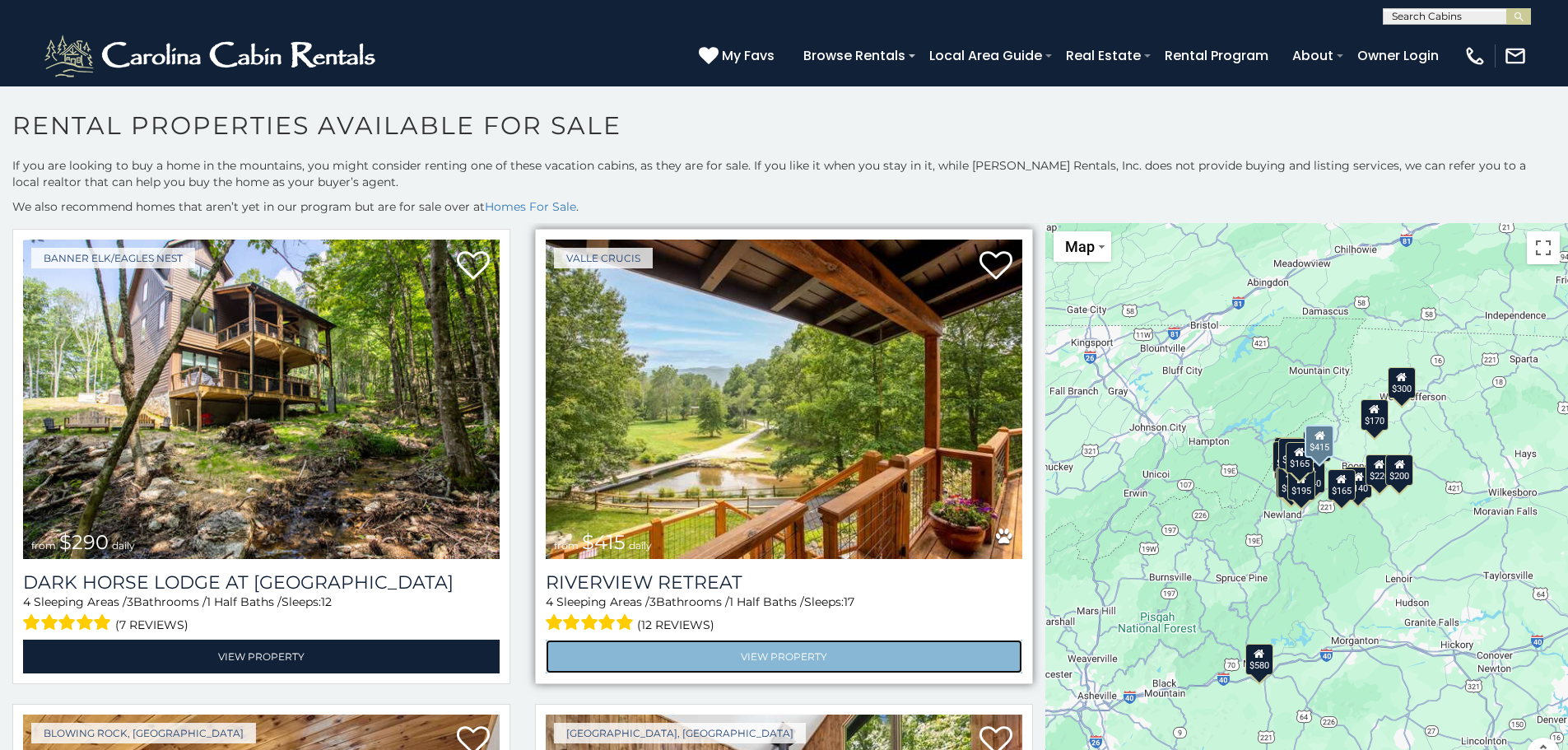
click at [804, 640] on link "View Property" at bounding box center [784, 656] width 477 height 34
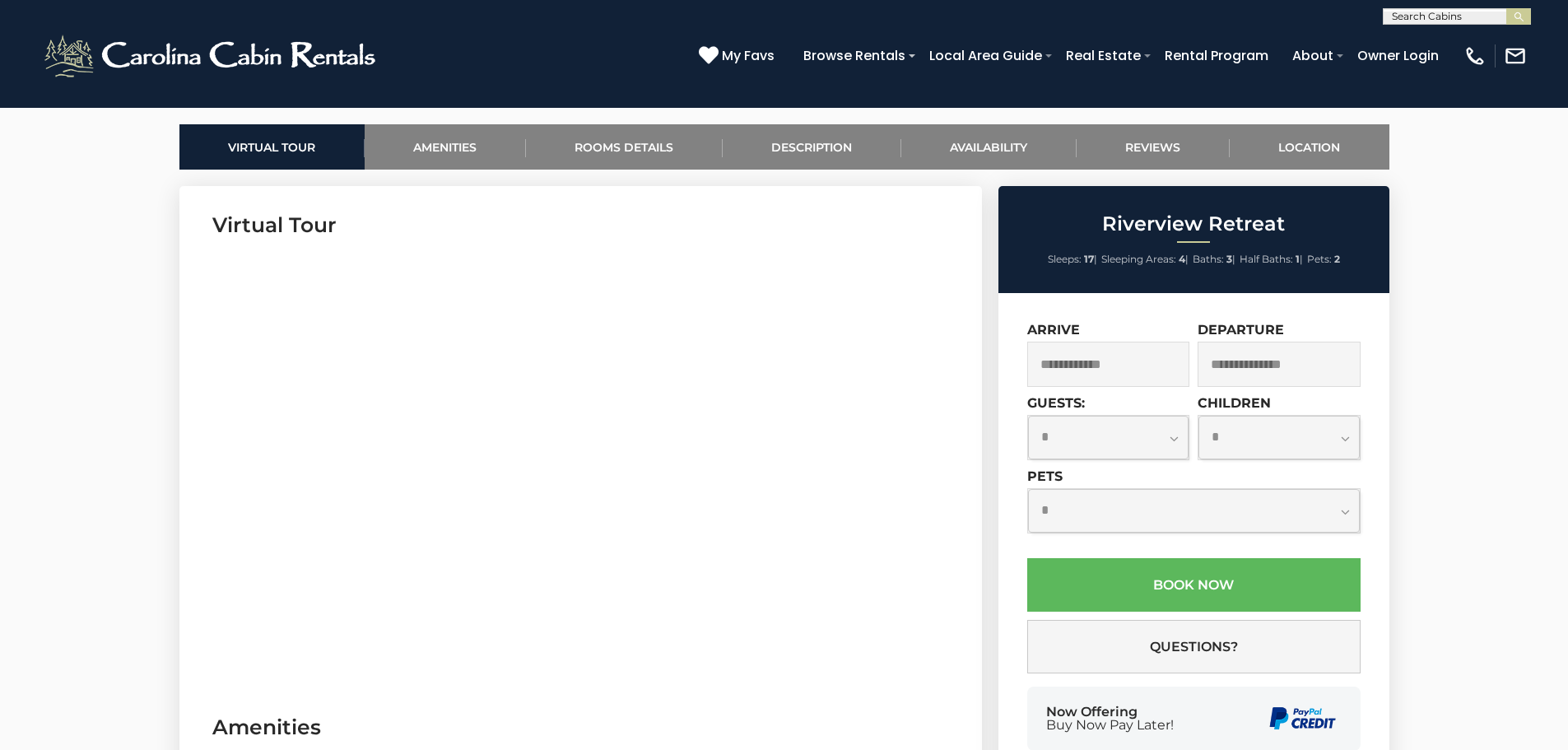
scroll to position [741, 0]
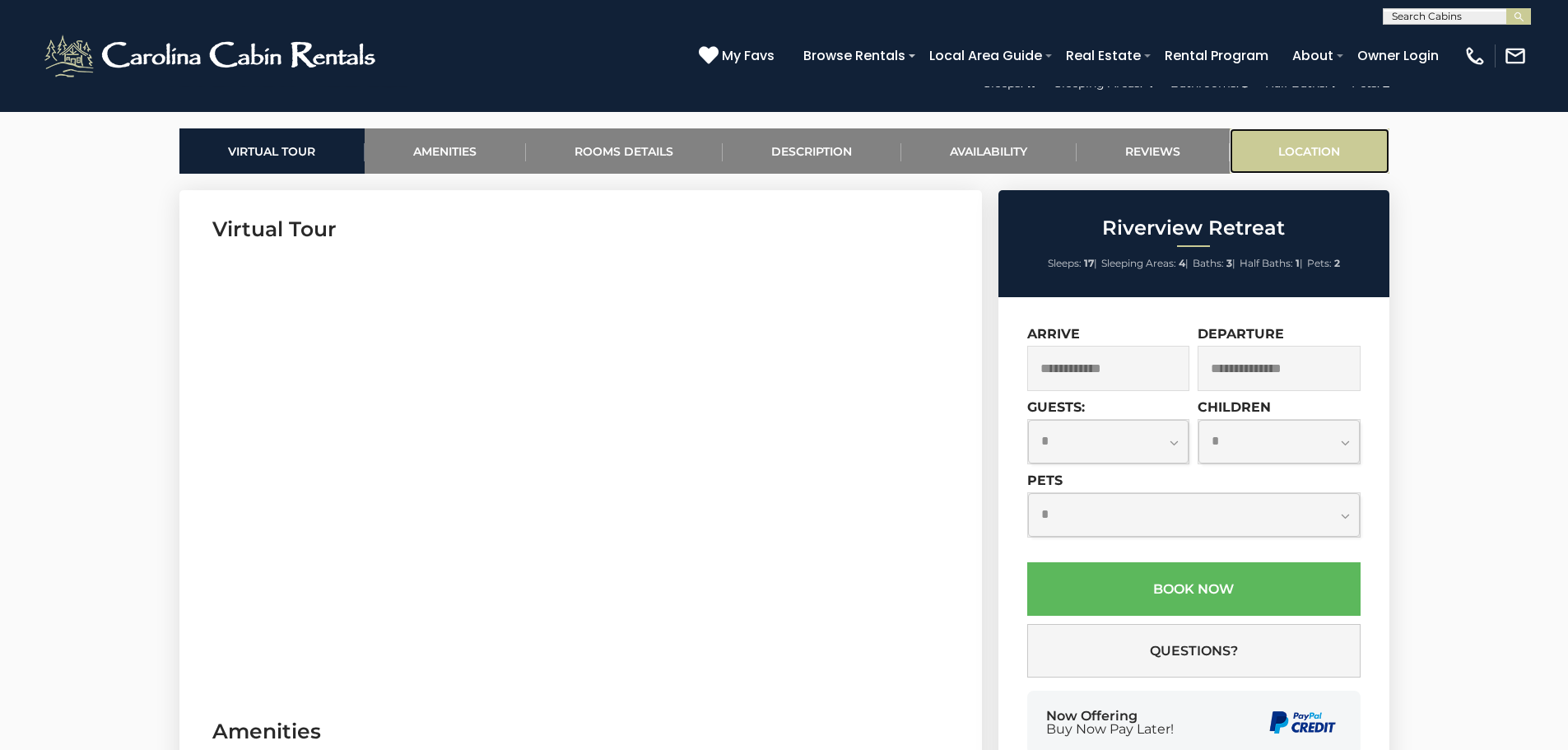
click at [1349, 149] on link "Location" at bounding box center [1309, 150] width 160 height 45
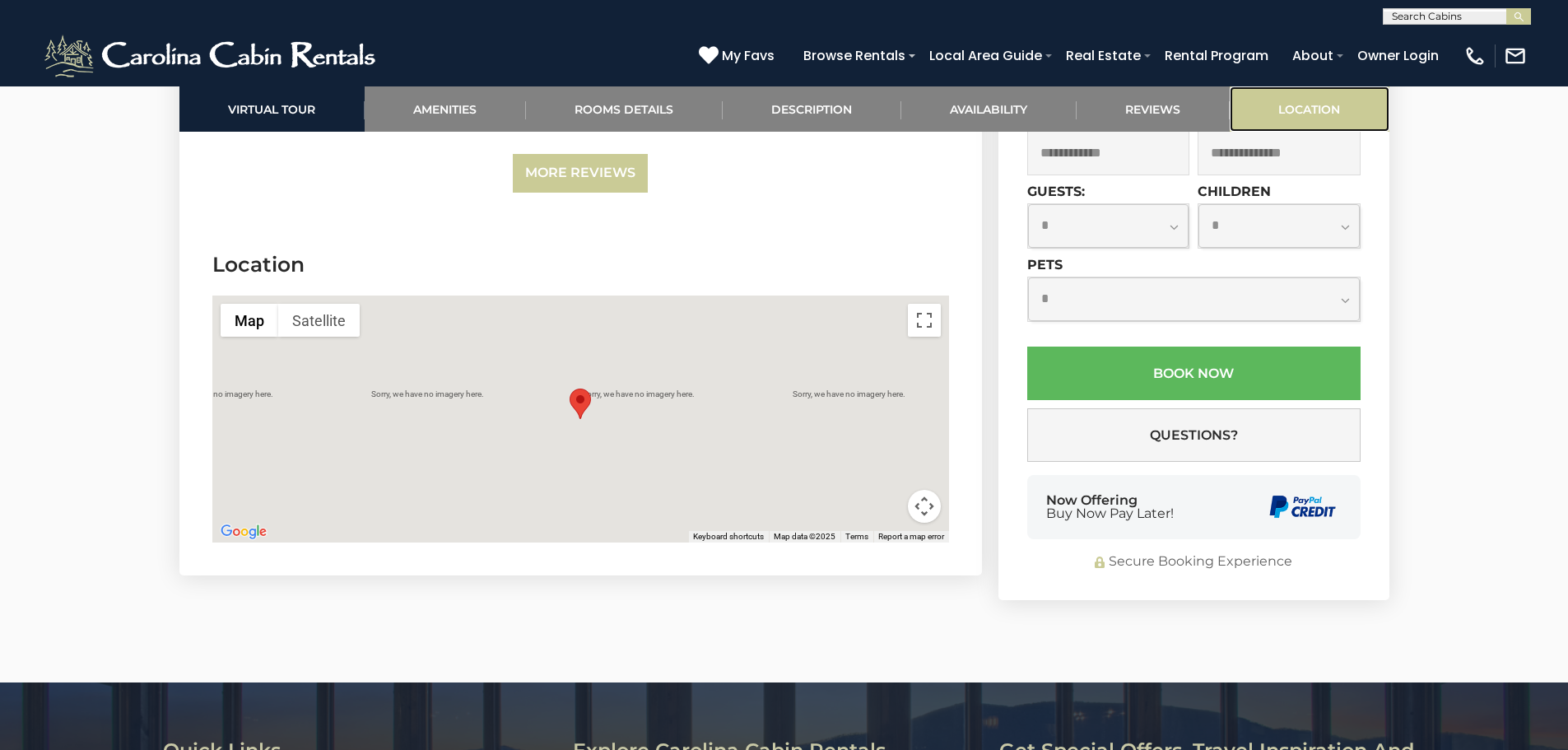
scroll to position [5593, 0]
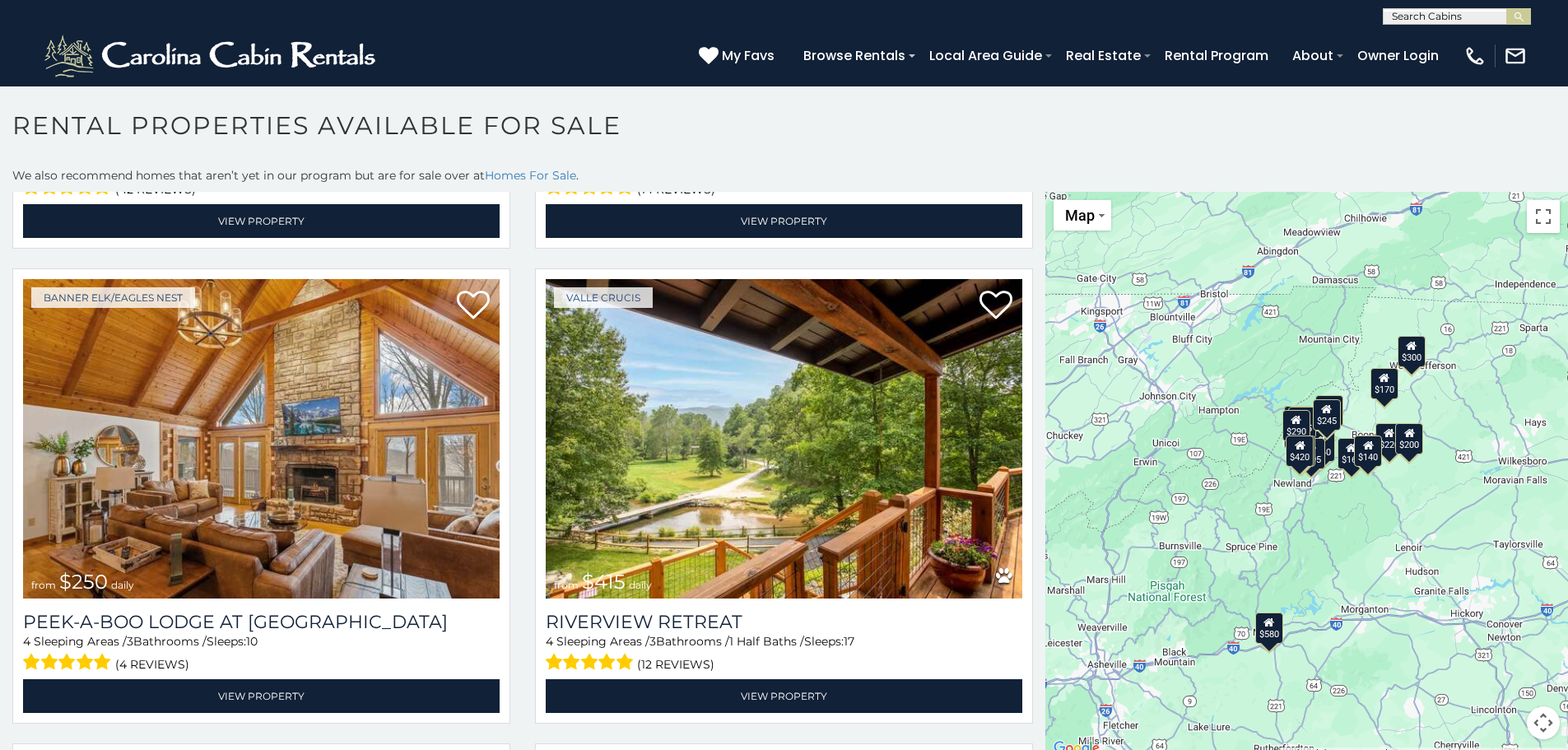
scroll to position [411, 0]
